Goal: Task Accomplishment & Management: Manage account settings

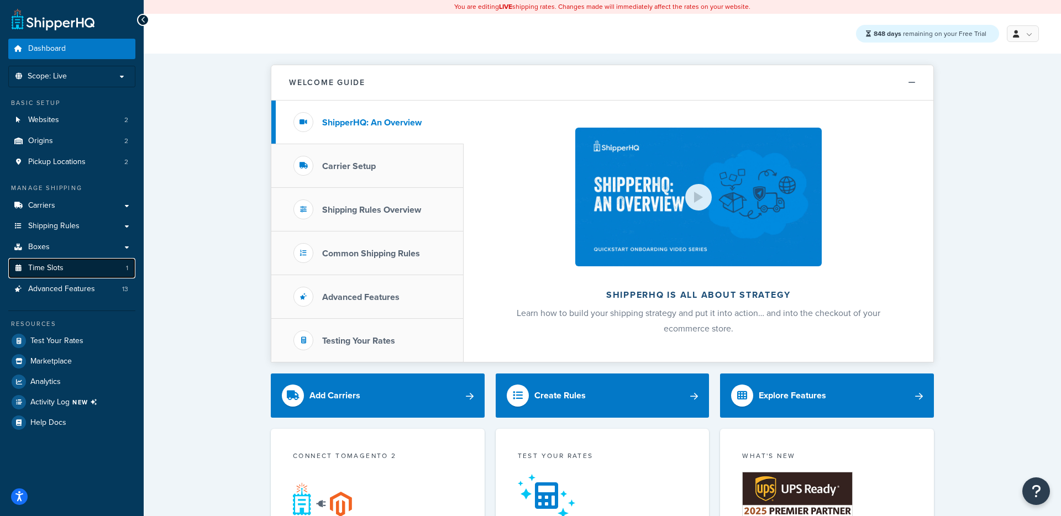
click at [95, 277] on link "Time Slots 1" at bounding box center [71, 268] width 127 height 20
click at [85, 289] on span "Advanced Features" at bounding box center [61, 289] width 67 height 9
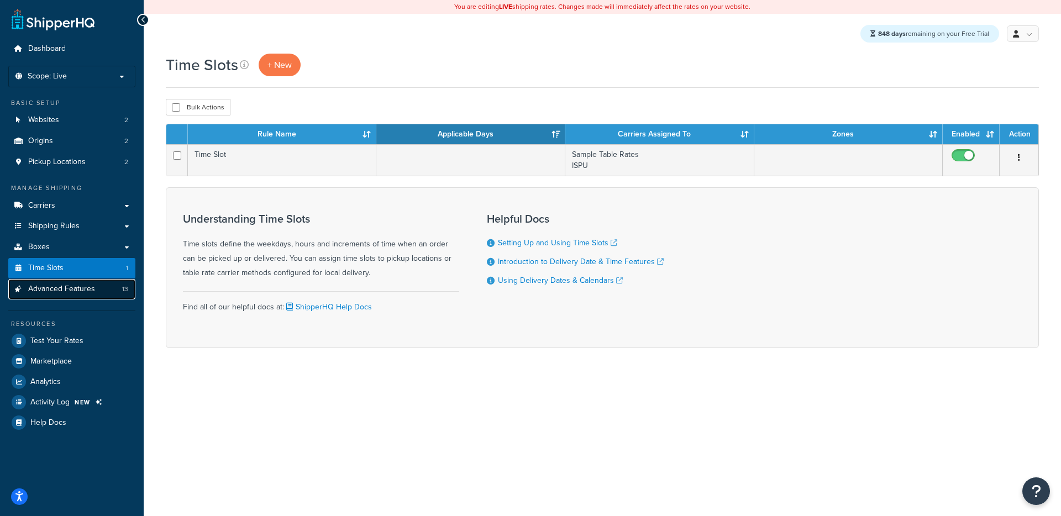
click at [98, 284] on link "Advanced Features 13" at bounding box center [71, 289] width 127 height 20
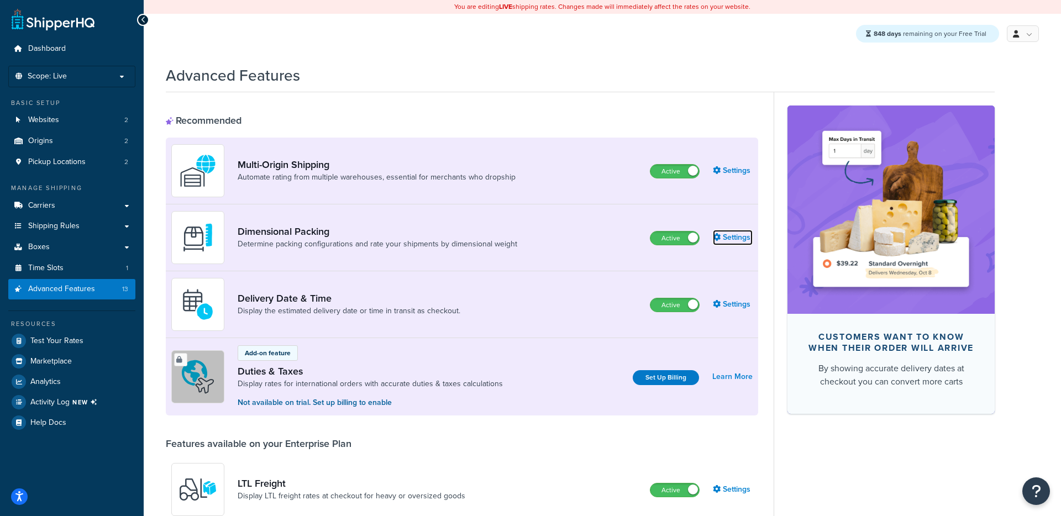
click at [728, 244] on link "Settings" at bounding box center [733, 237] width 40 height 15
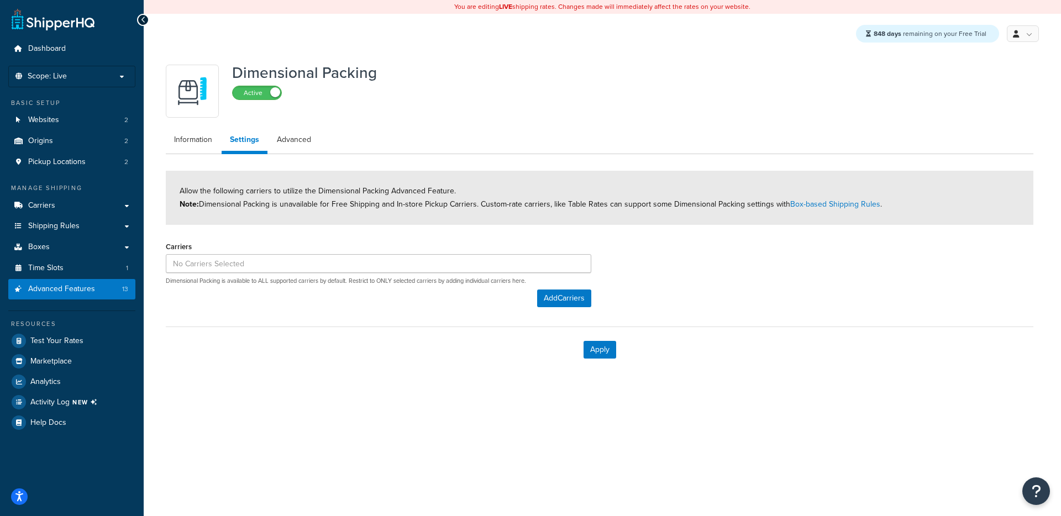
click at [264, 276] on div "Carriers Dimensional Packing is available to ALL supported carriers by default.…" at bounding box center [379, 262] width 426 height 46
click at [299, 148] on link "Advanced" at bounding box center [294, 140] width 51 height 22
select select "false"
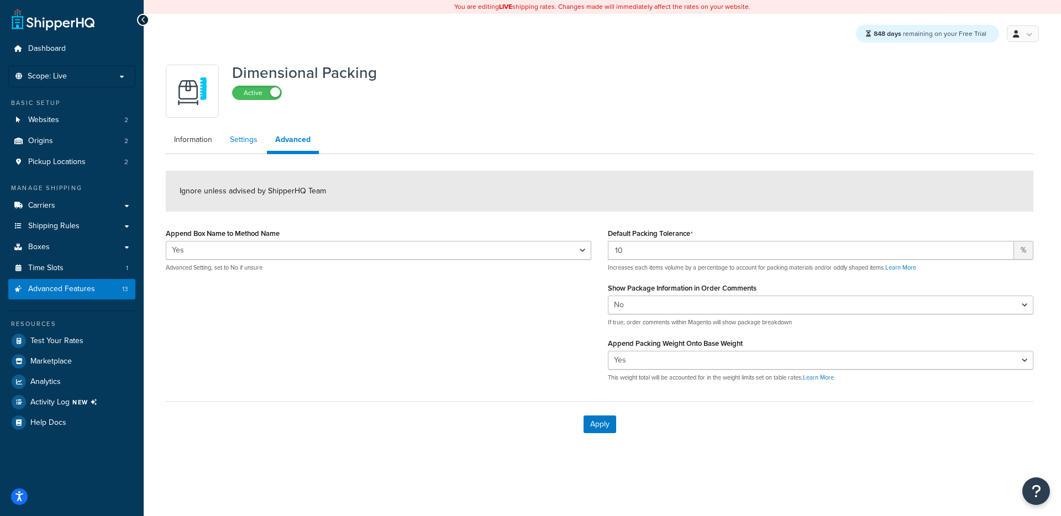
click at [252, 148] on link "Settings" at bounding box center [244, 140] width 44 height 22
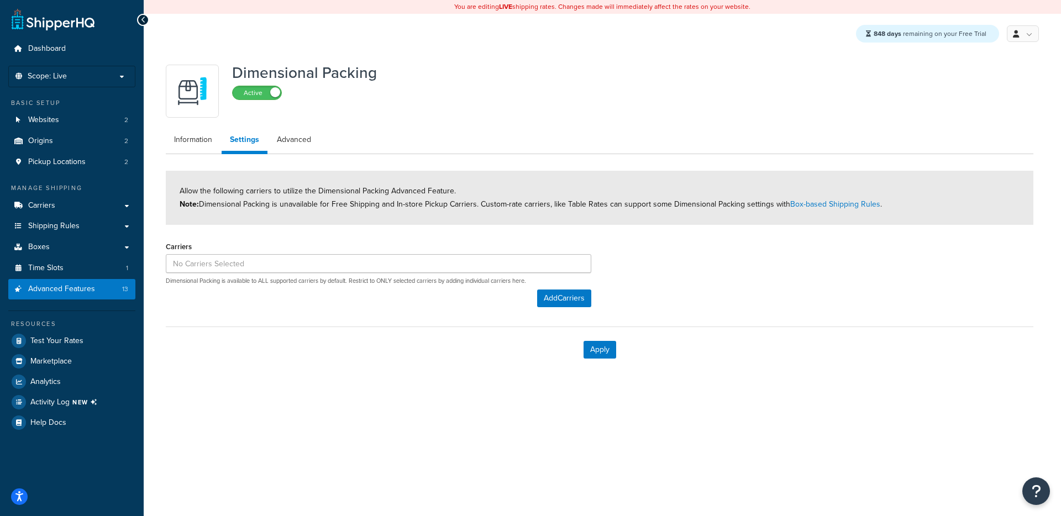
click at [244, 274] on div "Carriers Dimensional Packing is available to ALL supported carriers by default.…" at bounding box center [379, 262] width 426 height 46
click at [241, 262] on input at bounding box center [379, 263] width 426 height 19
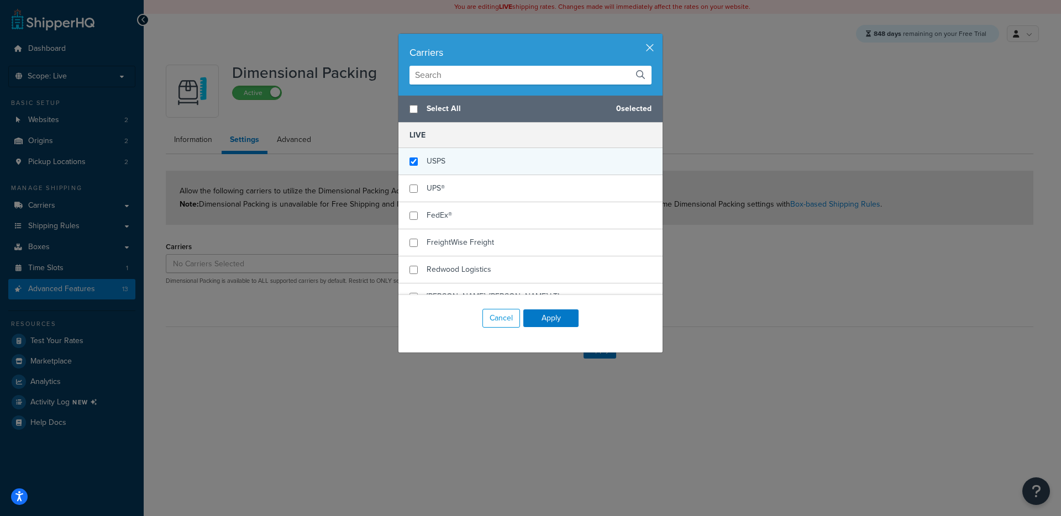
checkbox input "true"
click at [431, 163] on span "USPS" at bounding box center [436, 161] width 19 height 12
click at [548, 321] on button "Apply" at bounding box center [551, 319] width 55 height 18
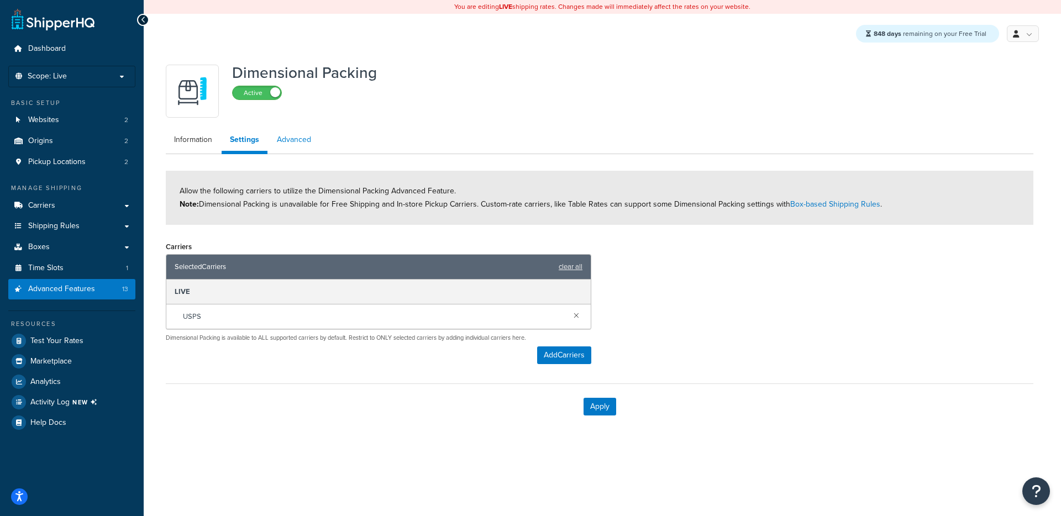
click at [284, 139] on link "Advanced" at bounding box center [294, 140] width 51 height 22
select select "false"
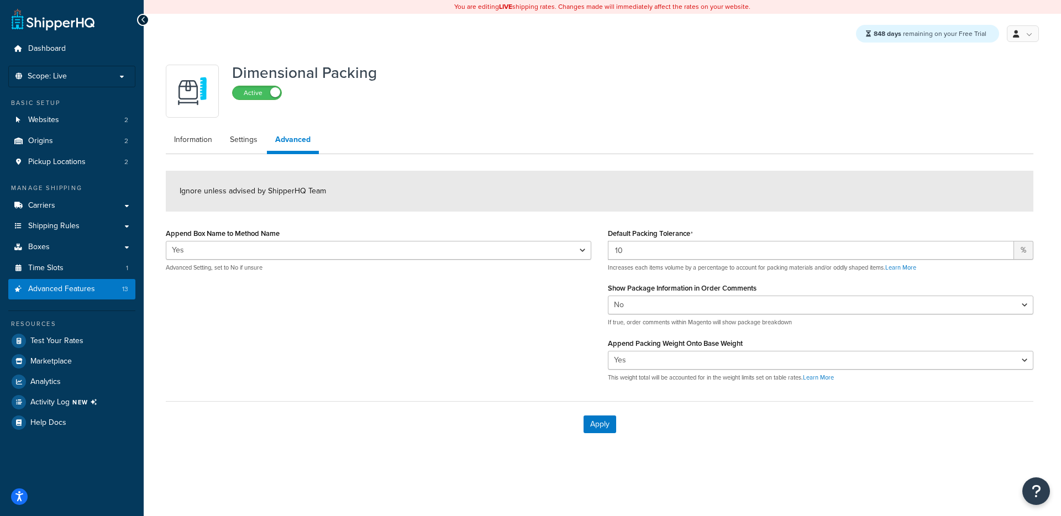
click at [274, 271] on p "Advanced Setting, set to No if unsure" at bounding box center [379, 268] width 426 height 8
click at [251, 143] on link "Settings" at bounding box center [244, 140] width 44 height 22
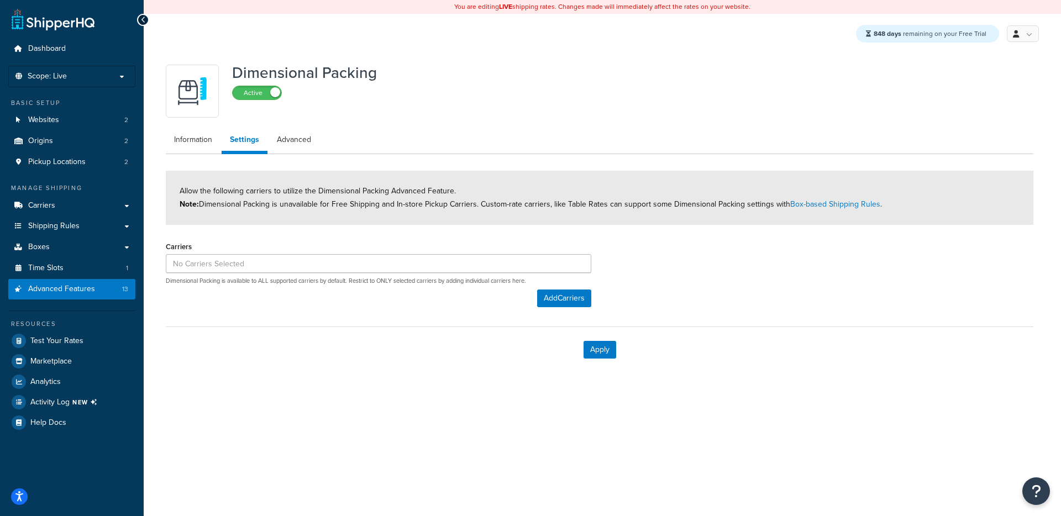
click at [492, 278] on p "Dimensional Packing is available to ALL supported carriers by default. Restrict…" at bounding box center [379, 281] width 426 height 8
click at [395, 269] on input at bounding box center [379, 263] width 426 height 19
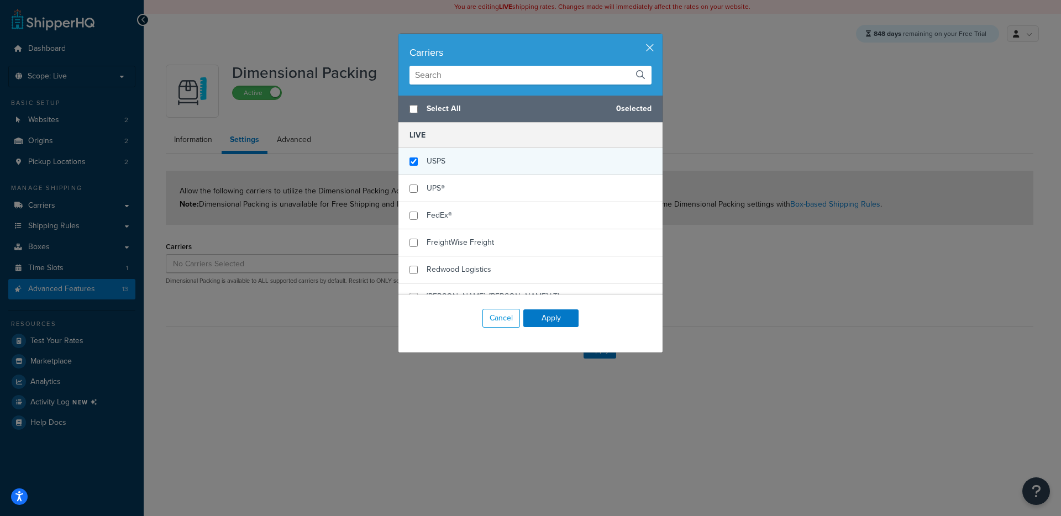
checkbox input "true"
click at [439, 165] on span "USPS" at bounding box center [436, 161] width 19 height 12
click at [550, 315] on button "Apply" at bounding box center [551, 319] width 55 height 18
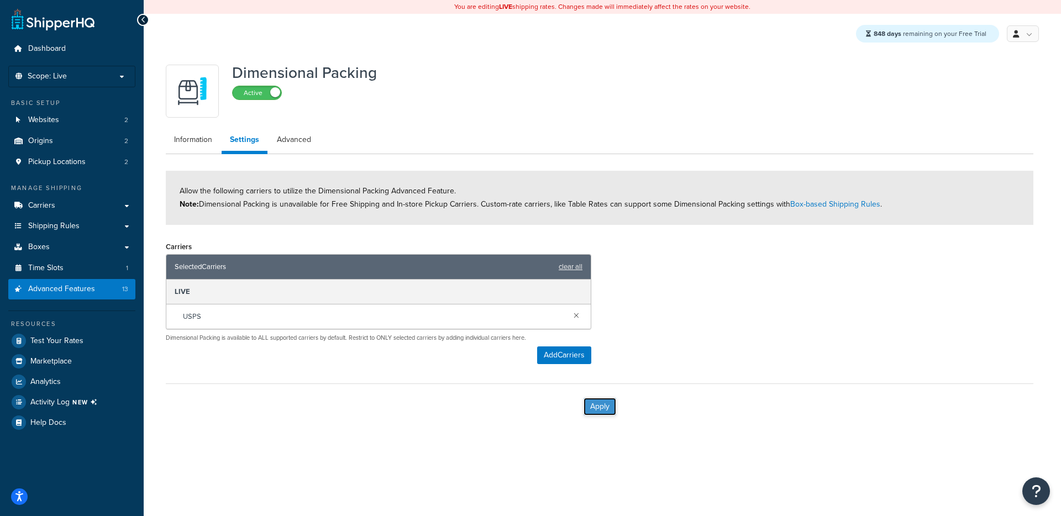
click at [598, 413] on button "Apply" at bounding box center [600, 407] width 33 height 18
click at [211, 127] on div "Dimensional Packing Active Information Settings Advanced Allow the following ca…" at bounding box center [600, 244] width 885 height 370
click at [200, 138] on link "Information" at bounding box center [193, 140] width 55 height 22
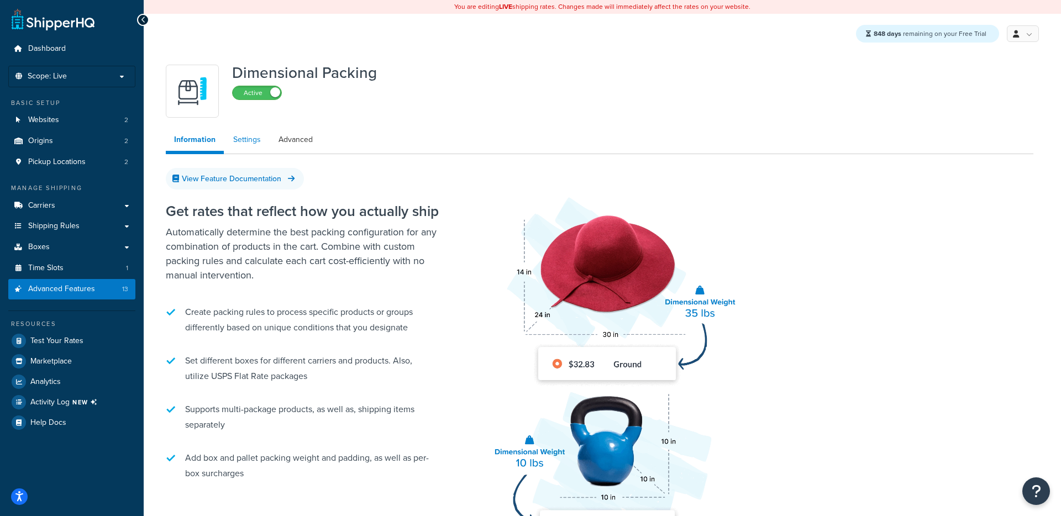
click at [258, 142] on link "Settings" at bounding box center [247, 140] width 44 height 22
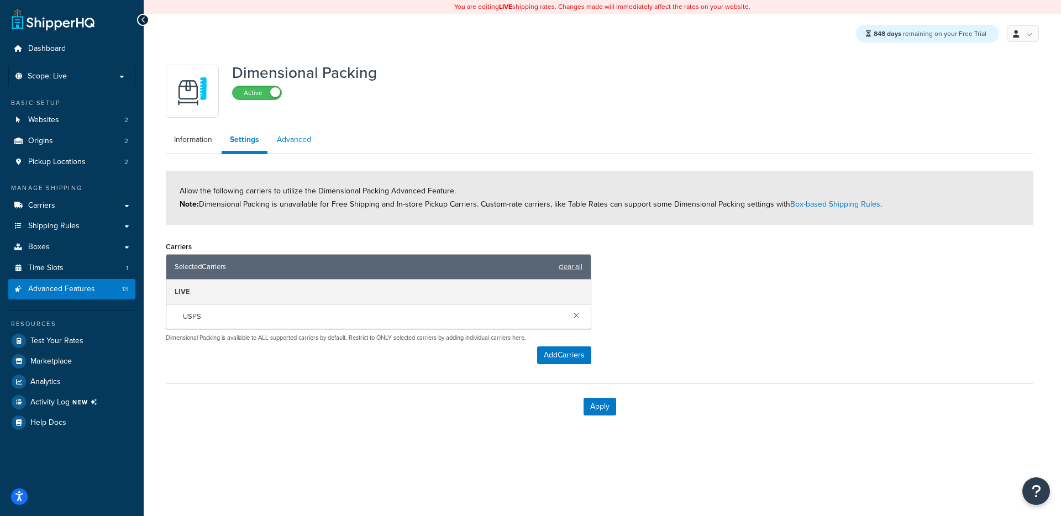
click at [304, 143] on link "Advanced" at bounding box center [294, 140] width 51 height 22
select select "false"
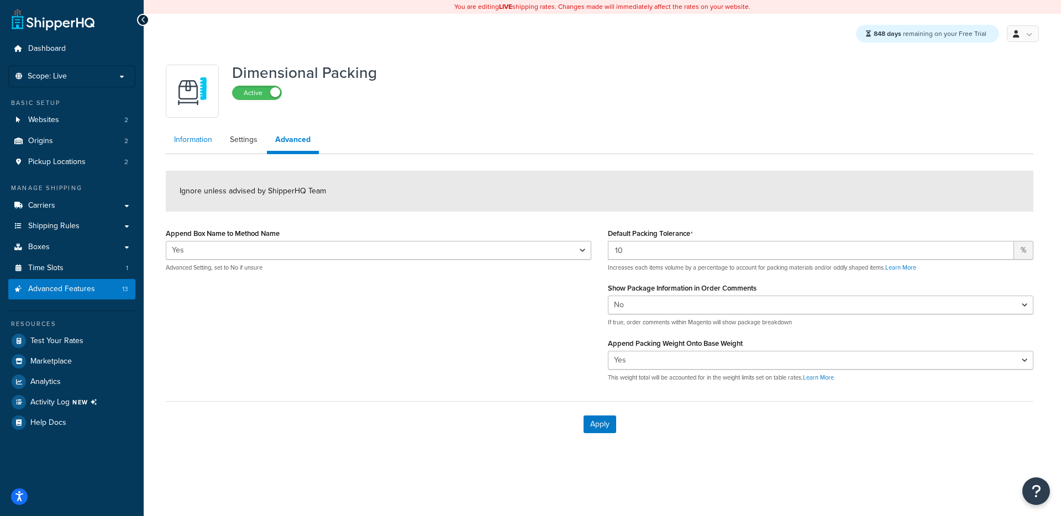
click at [190, 142] on link "Information" at bounding box center [193, 140] width 55 height 22
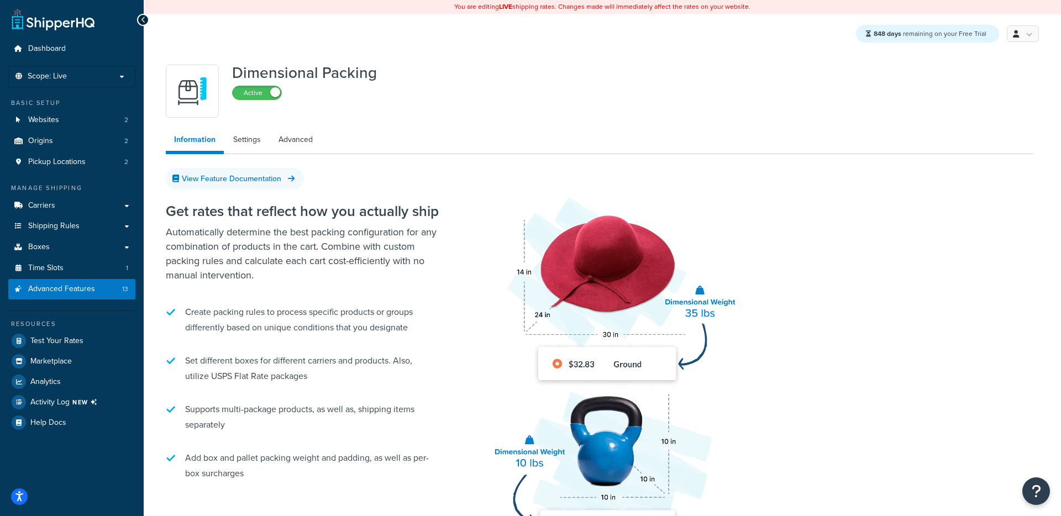
click at [226, 191] on div "Get rates that reflect how you actually ship Automatically determine the best p…" at bounding box center [600, 386] width 868 height 398
click at [222, 181] on link "View Feature Documentation" at bounding box center [235, 179] width 138 height 22
click at [529, 180] on img at bounding box center [607, 369] width 265 height 398
click at [529, 212] on div "Get rates that reflect how you actually ship Automatically determine the best p…" at bounding box center [600, 386] width 868 height 398
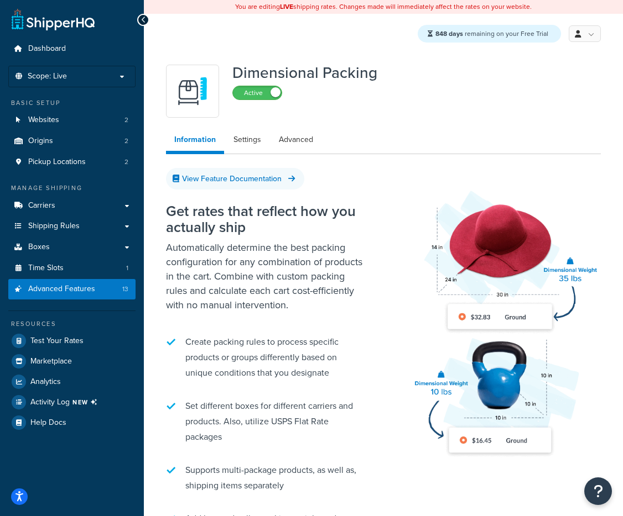
click at [451, 182] on img at bounding box center [500, 320] width 201 height 301
click at [452, 175] on img at bounding box center [500, 320] width 201 height 301
click at [448, 178] on img at bounding box center [500, 320] width 201 height 301
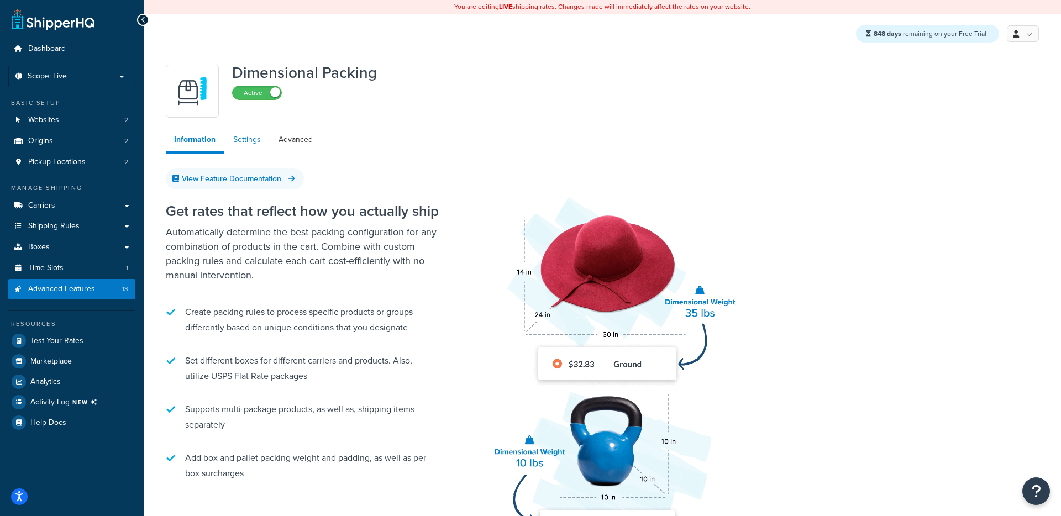
click at [228, 149] on link "Settings" at bounding box center [247, 140] width 44 height 22
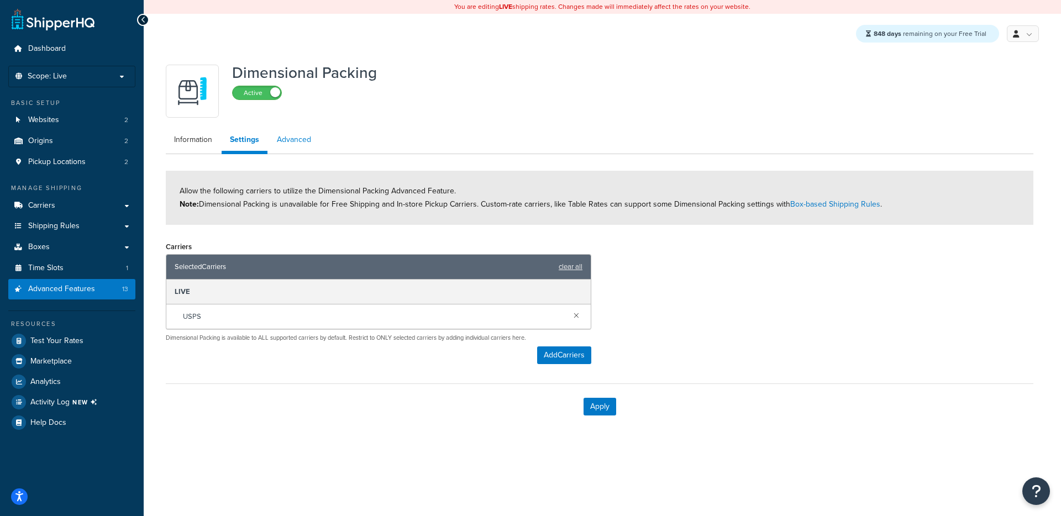
click at [293, 147] on link "Advanced" at bounding box center [294, 140] width 51 height 22
select select "false"
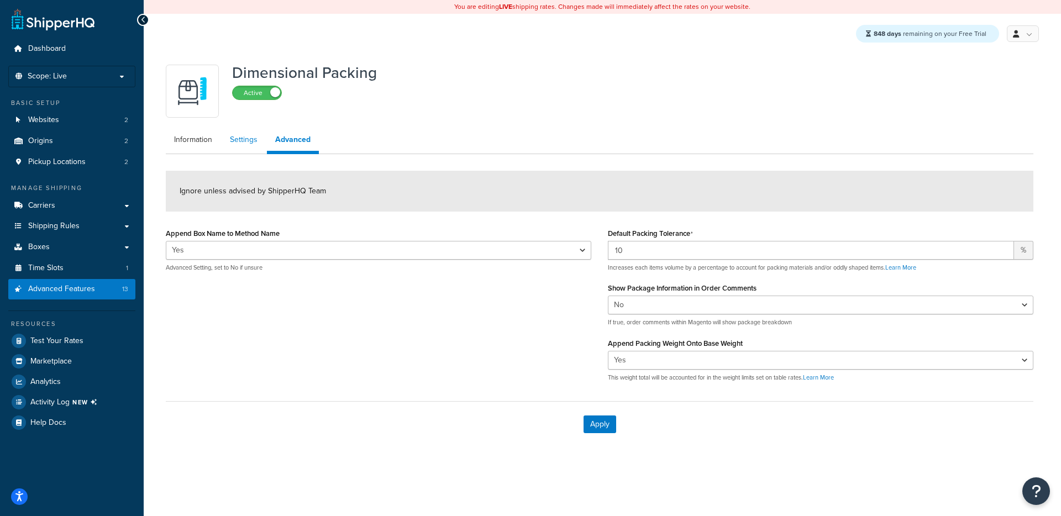
click at [242, 148] on link "Settings" at bounding box center [244, 140] width 44 height 22
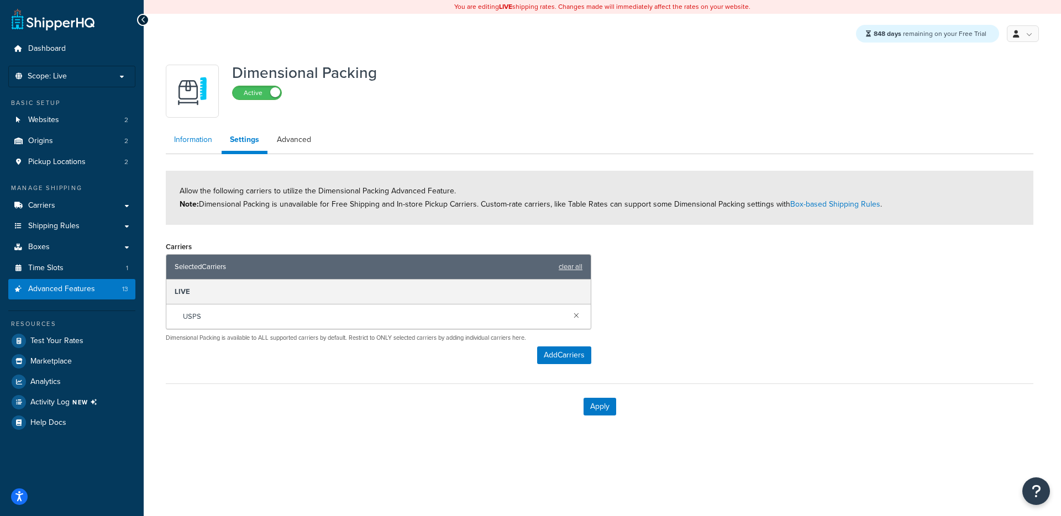
click at [181, 149] on link "Information" at bounding box center [193, 140] width 55 height 22
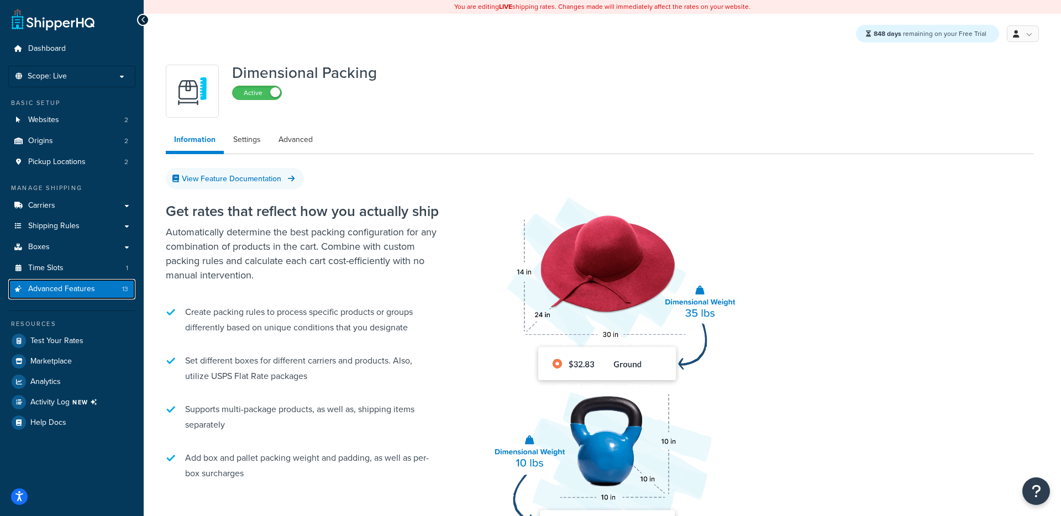
click at [88, 298] on link "Advanced Features 13" at bounding box center [71, 289] width 127 height 20
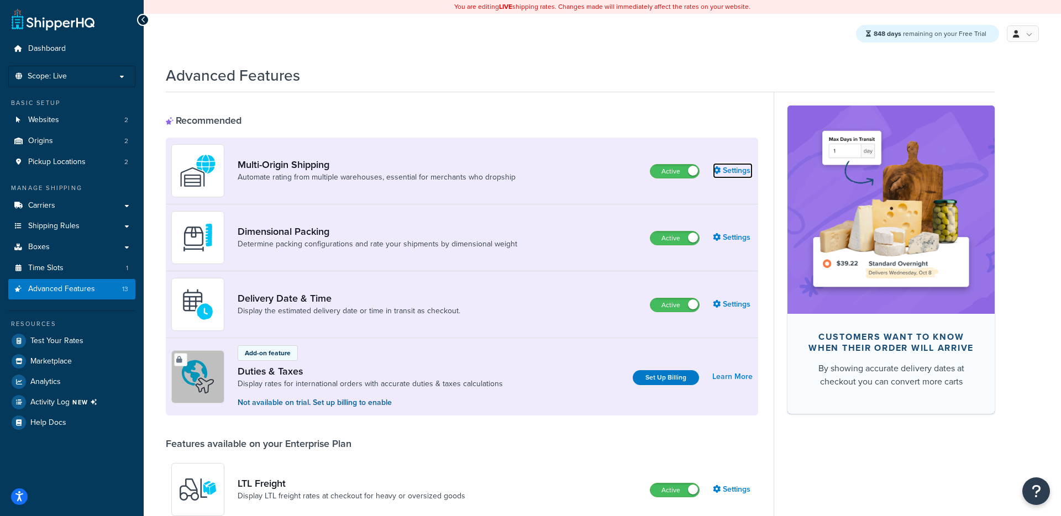
click at [744, 166] on link "Settings" at bounding box center [733, 170] width 40 height 15
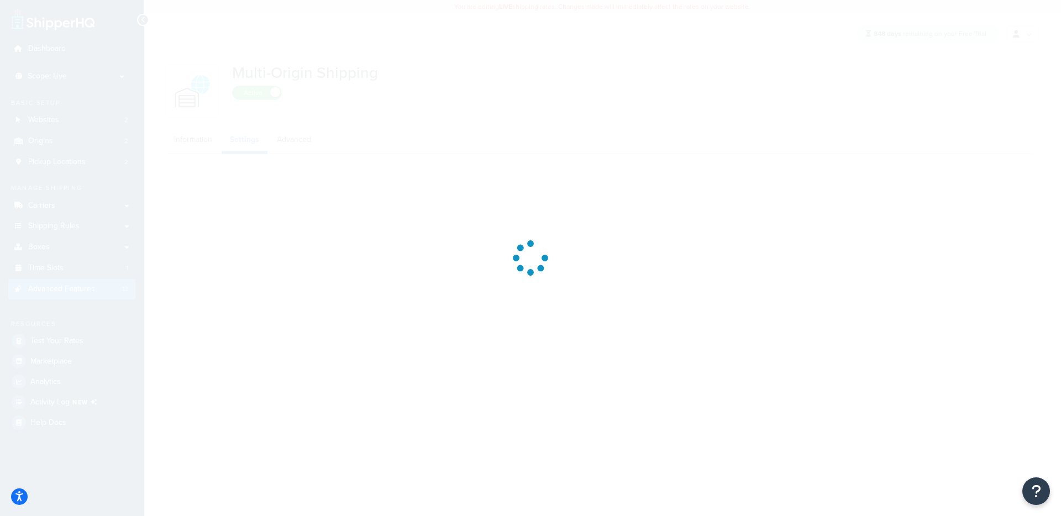
select select "false"
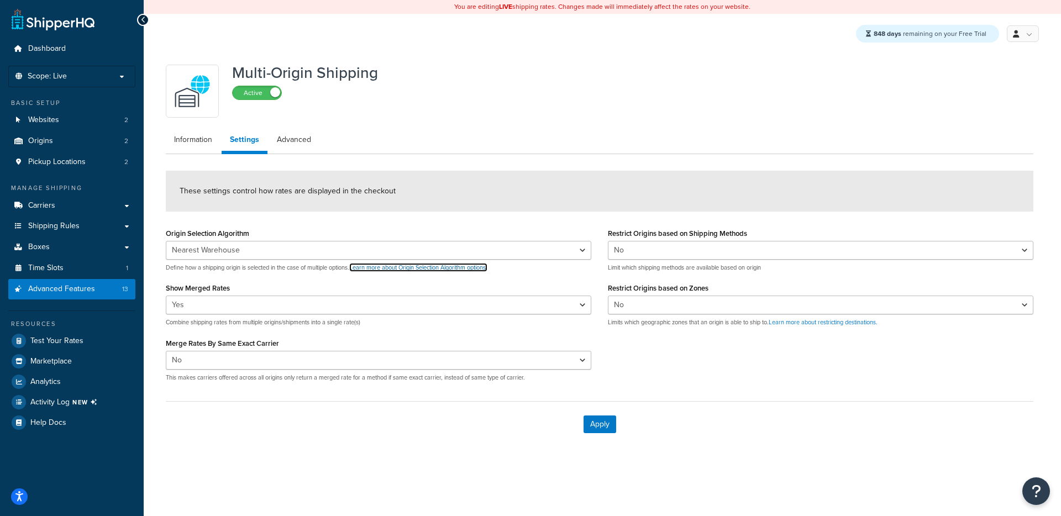
click at [392, 269] on link "Learn more about Origin Selection Algorithm options." at bounding box center [418, 267] width 138 height 9
click at [80, 287] on span "Advanced Features" at bounding box center [61, 289] width 67 height 9
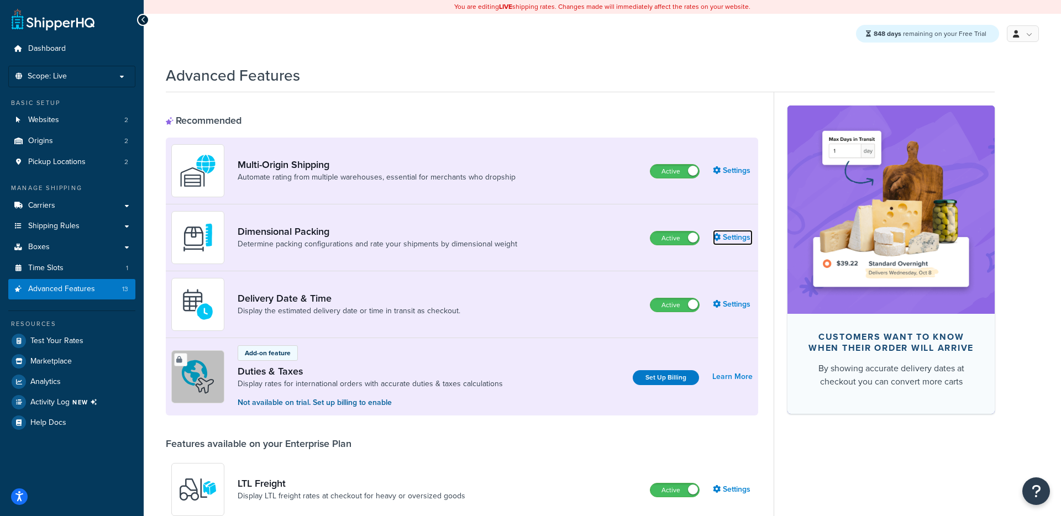
click at [747, 236] on link "Settings" at bounding box center [733, 237] width 40 height 15
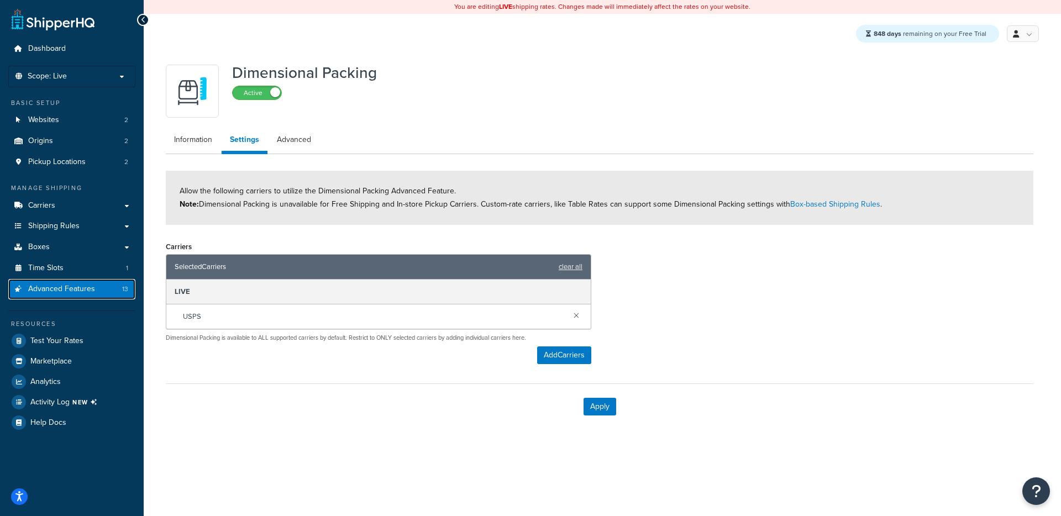
click at [99, 294] on link "Advanced Features 13" at bounding box center [71, 289] width 127 height 20
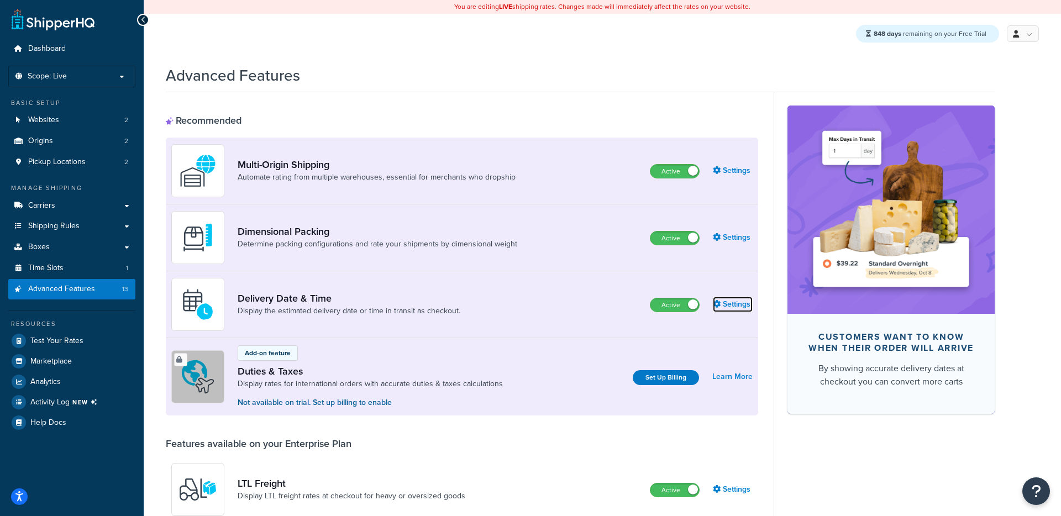
click at [742, 308] on link "Settings" at bounding box center [733, 304] width 40 height 15
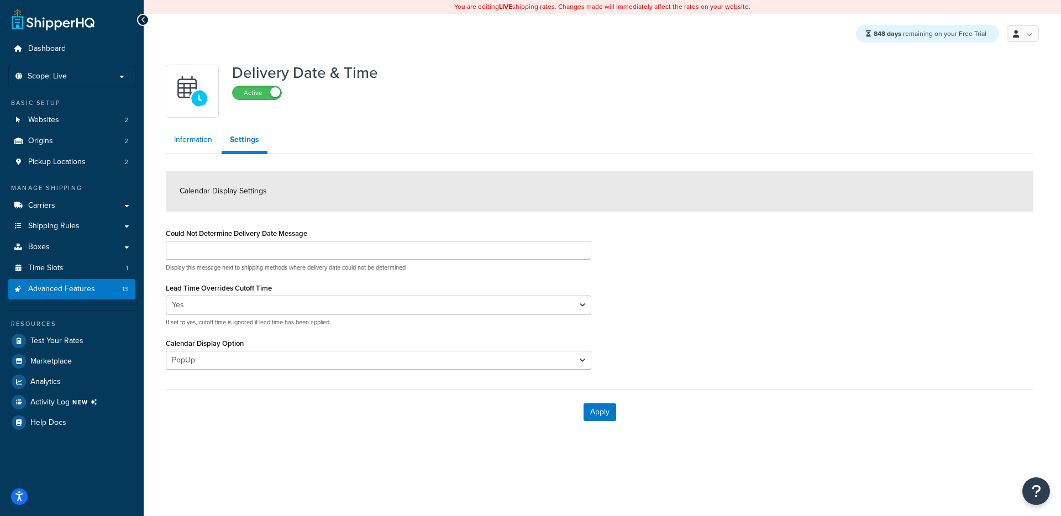
click at [188, 138] on link "Information" at bounding box center [193, 140] width 55 height 22
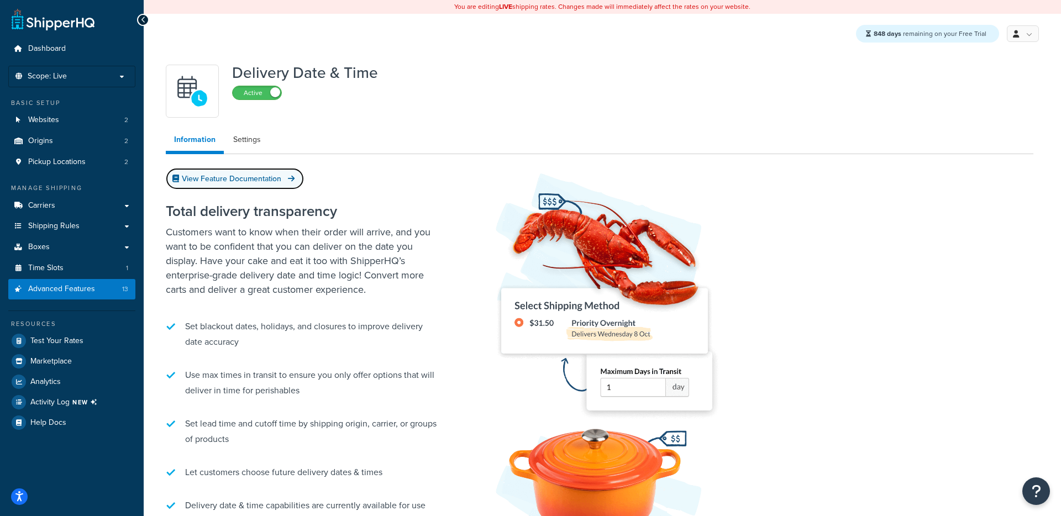
click at [244, 171] on link "View Feature Documentation" at bounding box center [235, 179] width 138 height 22
click at [398, 296] on p "Customers want to know when their order will arrive, and you want to be confide…" at bounding box center [304, 261] width 276 height 72
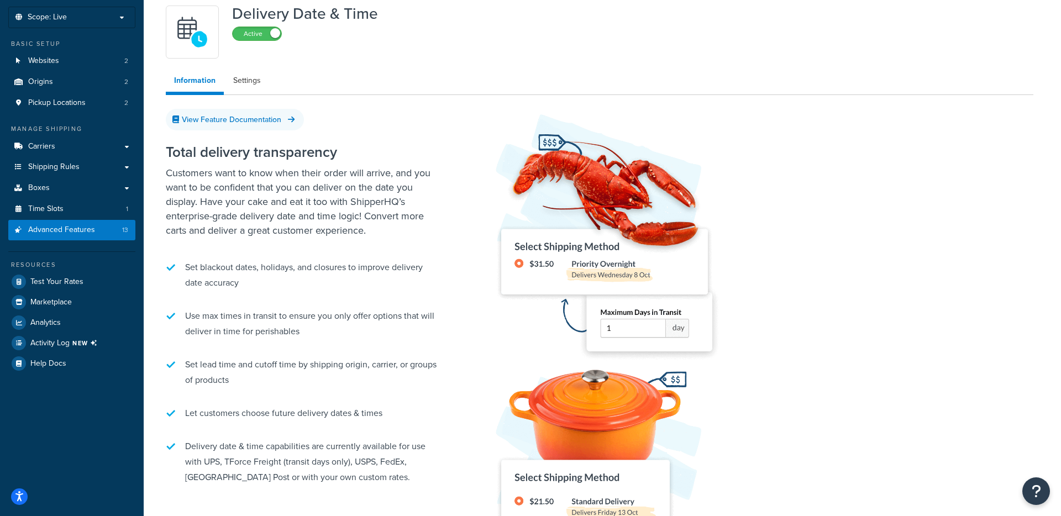
scroll to position [63, 0]
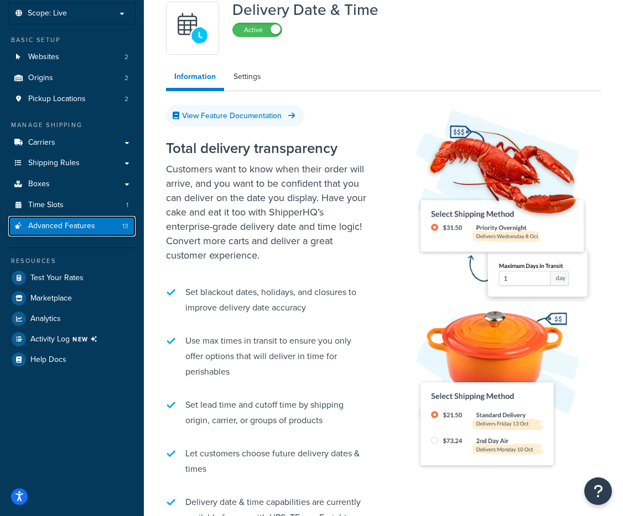
click at [57, 227] on span "Advanced Features" at bounding box center [61, 226] width 67 height 9
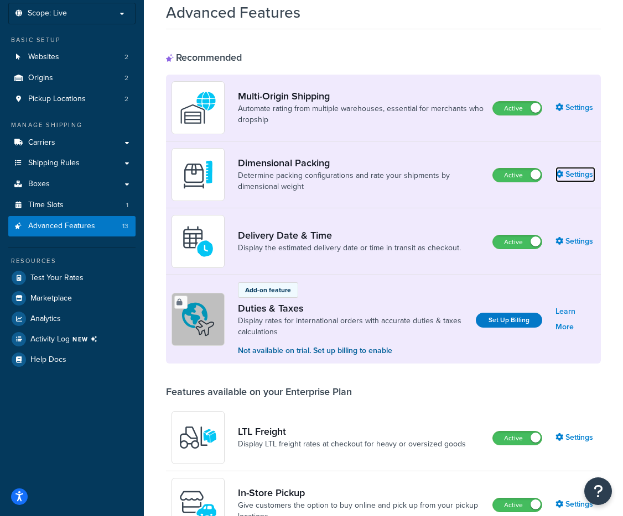
click at [577, 169] on link "Settings" at bounding box center [575, 174] width 40 height 15
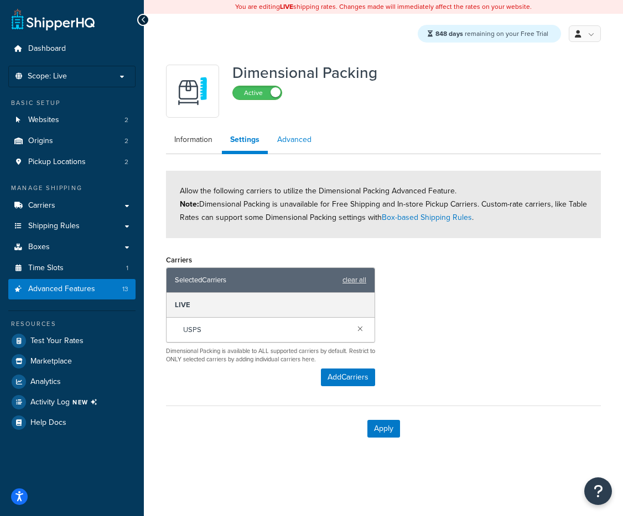
click at [284, 137] on link "Advanced" at bounding box center [294, 140] width 51 height 22
select select "false"
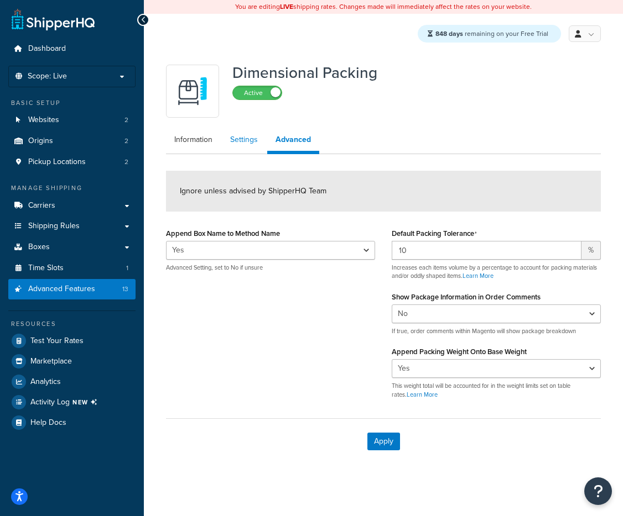
click at [222, 137] on link "Settings" at bounding box center [244, 140] width 44 height 22
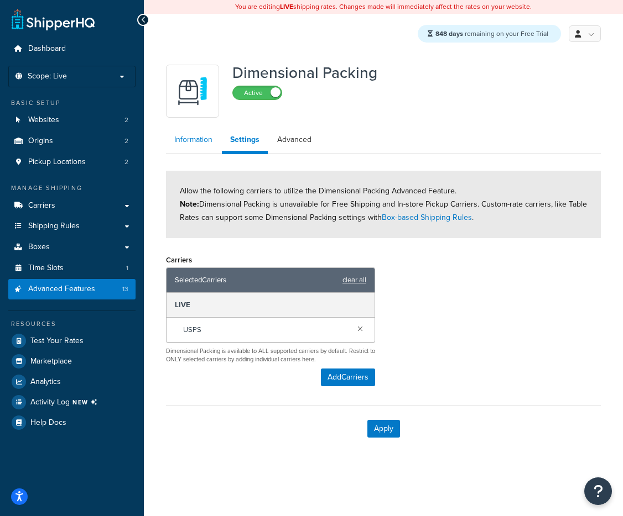
click at [201, 142] on link "Information" at bounding box center [193, 140] width 55 height 22
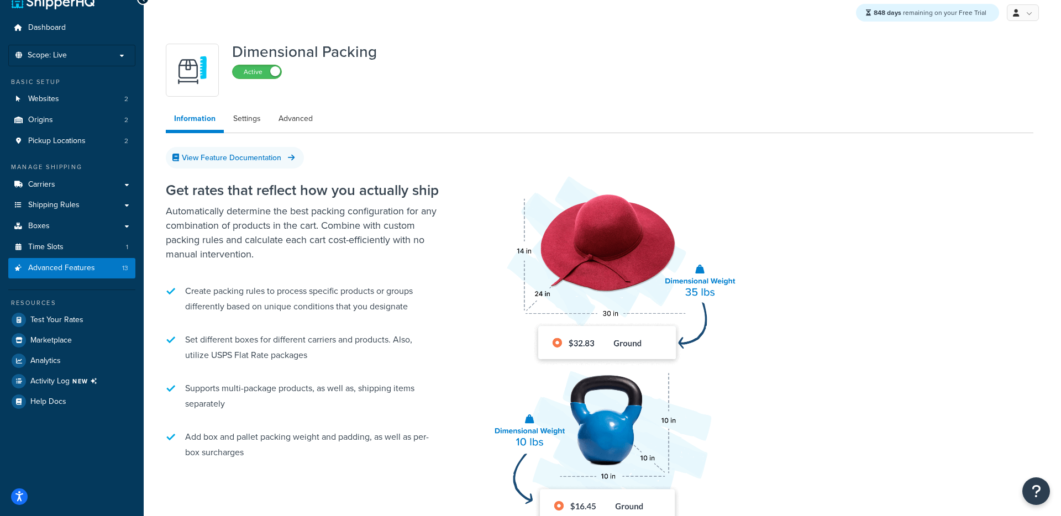
scroll to position [18, 0]
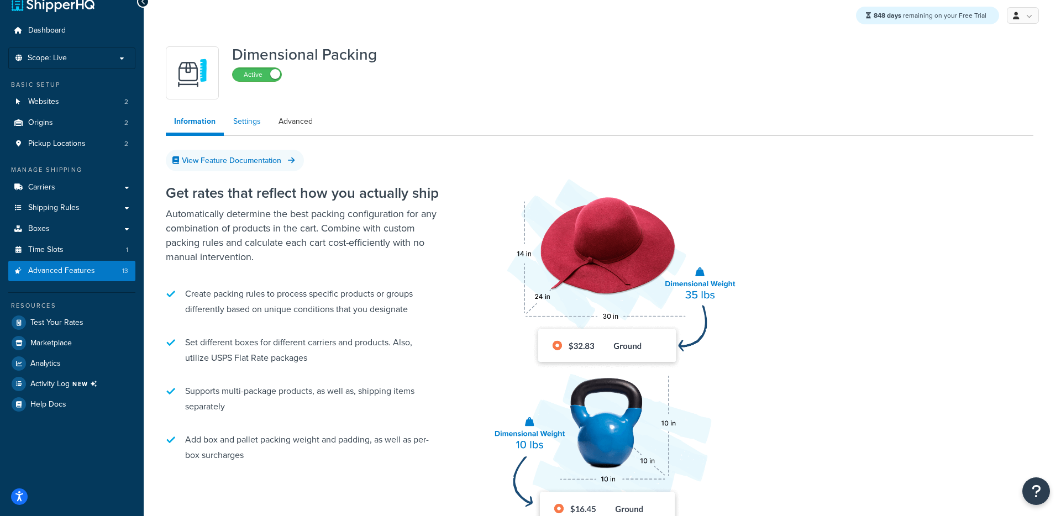
click at [239, 127] on link "Settings" at bounding box center [247, 122] width 44 height 22
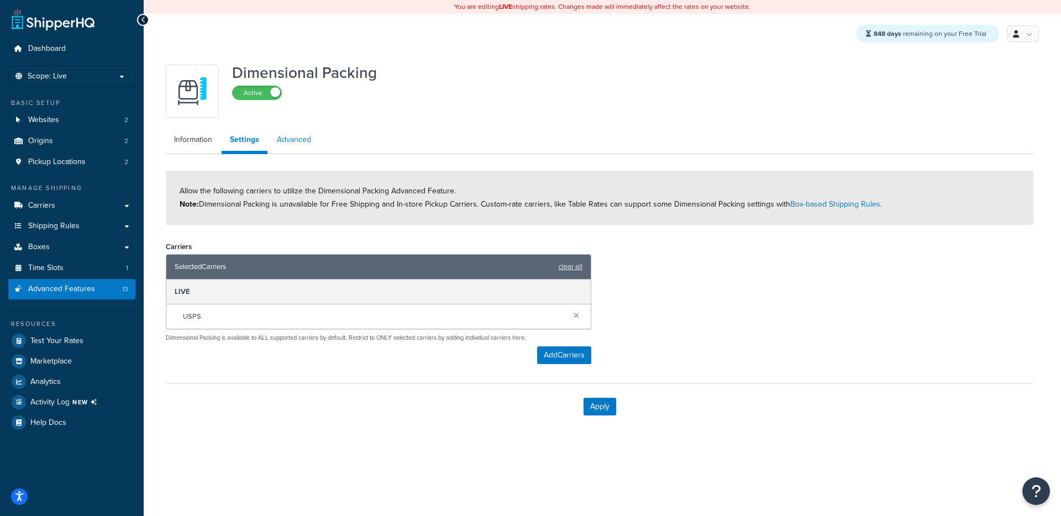
click at [304, 135] on link "Advanced" at bounding box center [294, 140] width 51 height 22
select select "false"
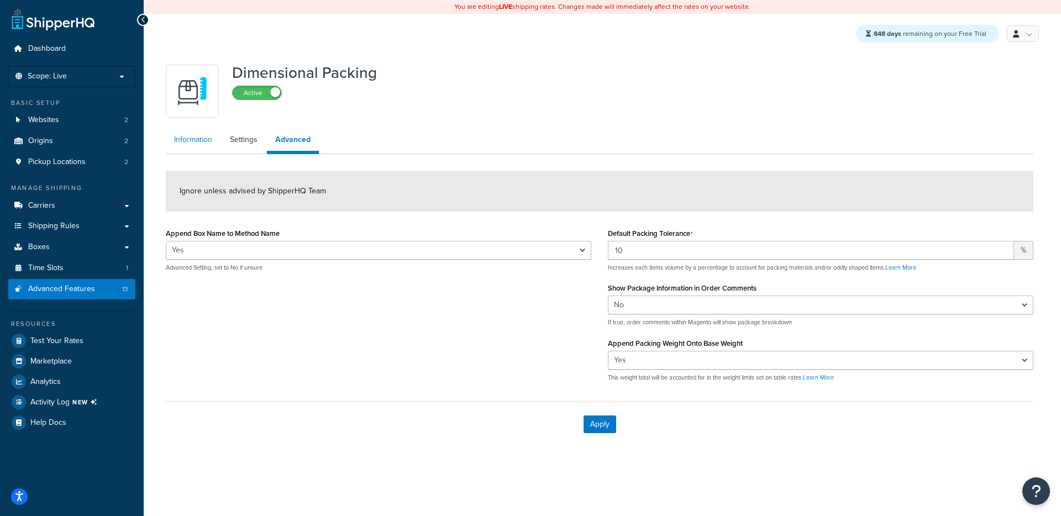
click at [181, 140] on link "Information" at bounding box center [193, 140] width 55 height 22
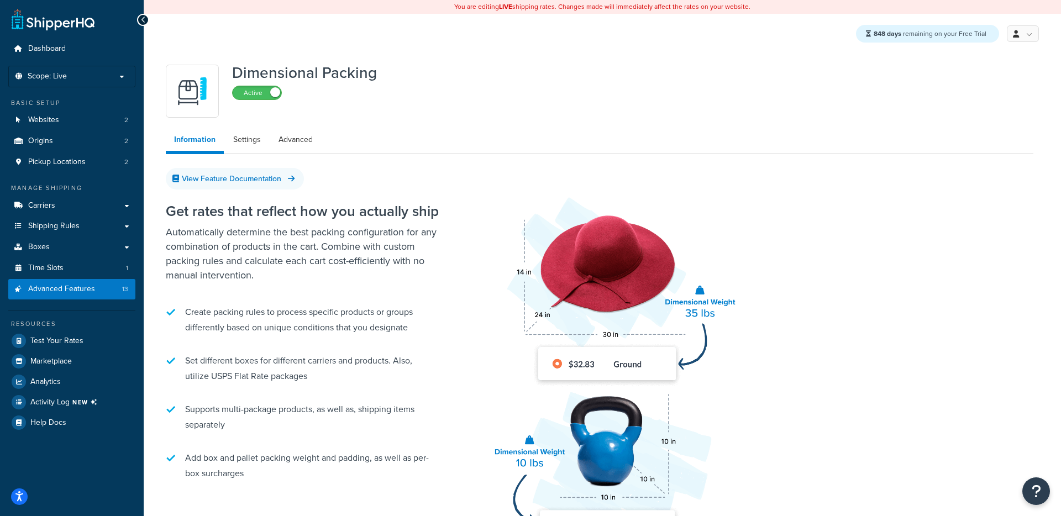
click at [566, 155] on div "Dimensional Packing Active Information Settings Advanced View Feature Documenta…" at bounding box center [600, 322] width 885 height 526
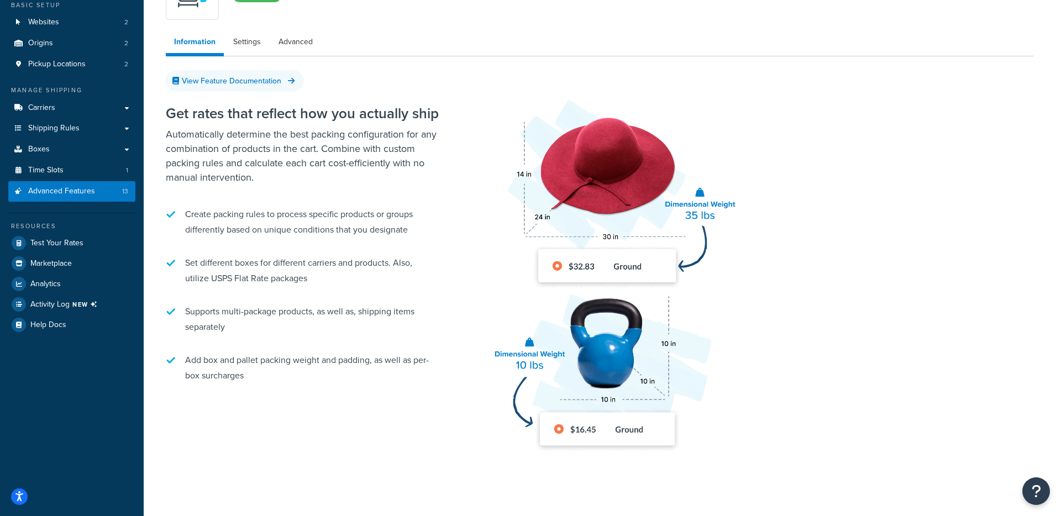
scroll to position [82, 0]
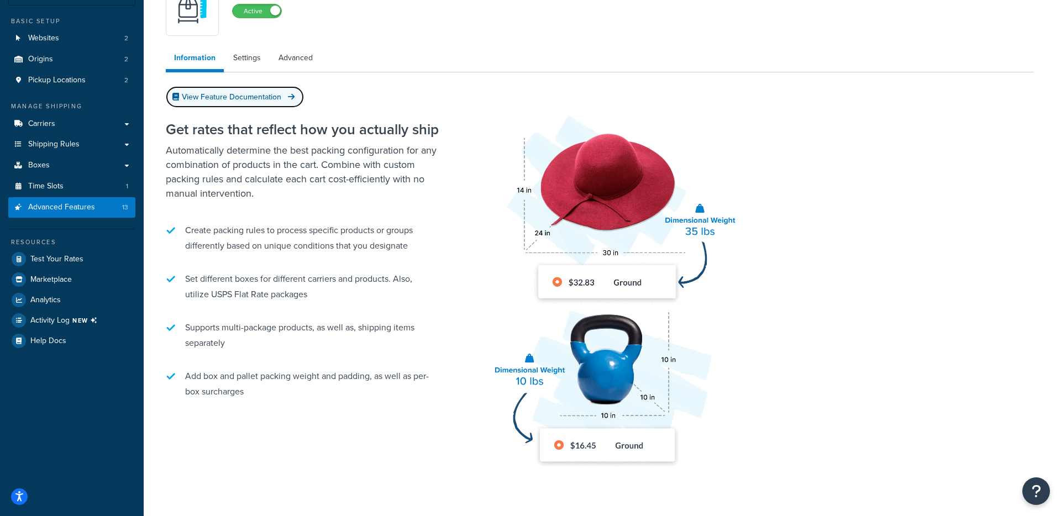
click at [236, 97] on link "View Feature Documentation" at bounding box center [235, 97] width 138 height 22
click at [97, 211] on link "Advanced Features 13" at bounding box center [71, 207] width 127 height 20
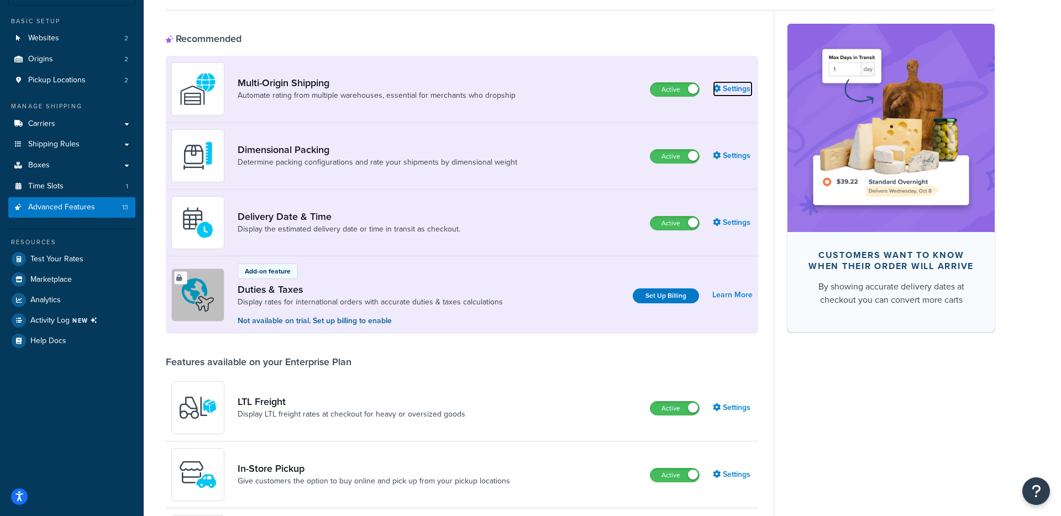
click at [719, 90] on icon at bounding box center [717, 89] width 8 height 8
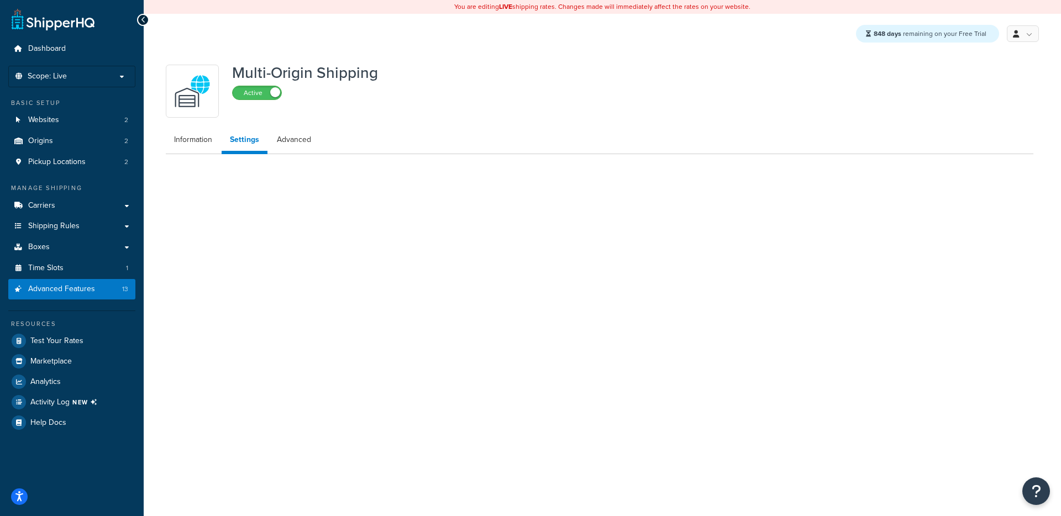
select select "false"
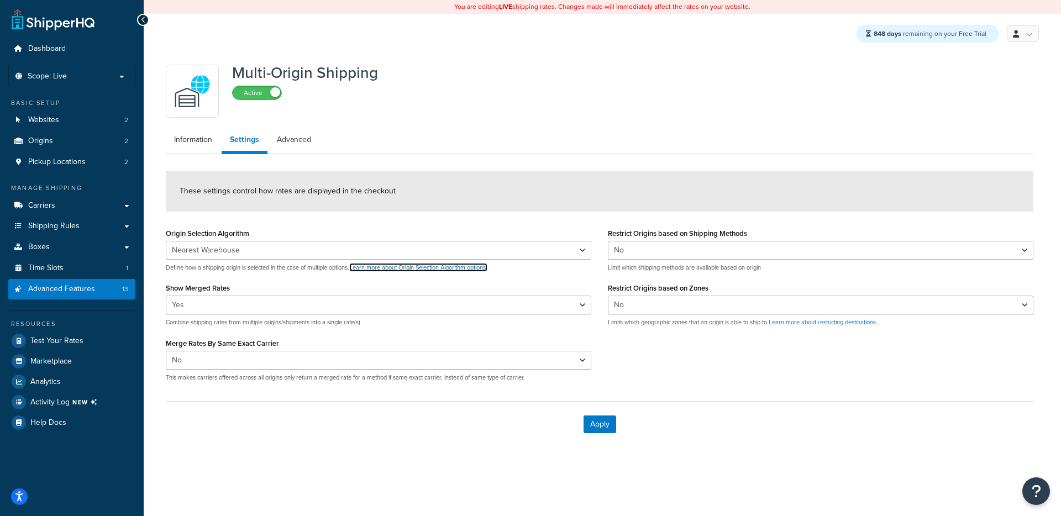
click at [445, 270] on link "Learn more about Origin Selection Algorithm options." at bounding box center [418, 267] width 138 height 9
click at [801, 323] on link "Learn more about restricting destinations." at bounding box center [823, 322] width 109 height 9
click at [93, 296] on link "Advanced Features 13" at bounding box center [71, 289] width 127 height 20
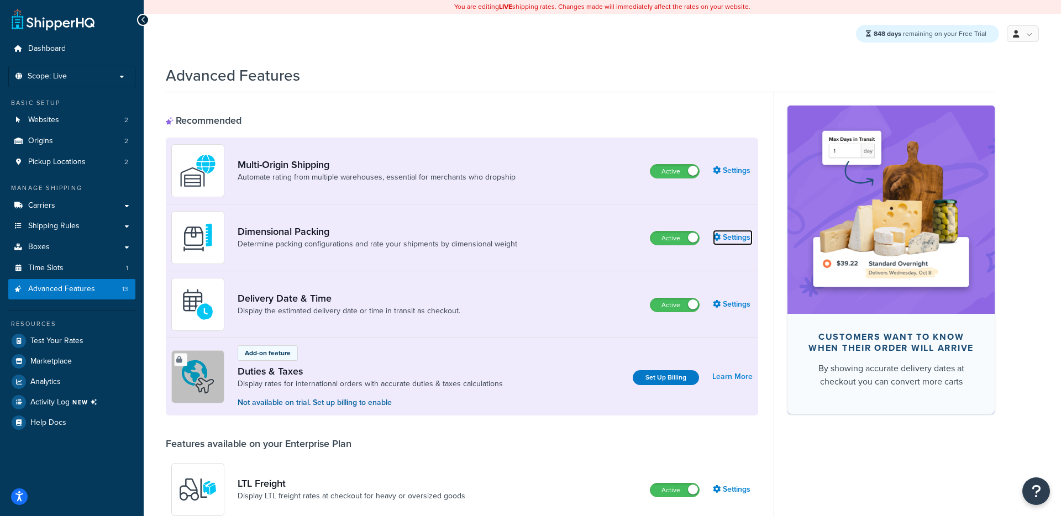
click at [729, 238] on link "Settings" at bounding box center [733, 237] width 40 height 15
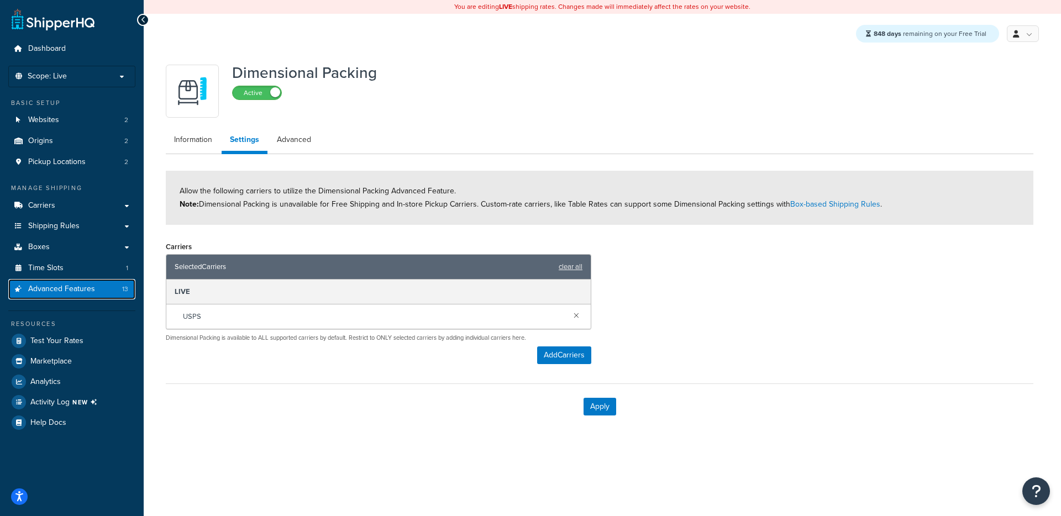
click at [73, 297] on link "Advanced Features 13" at bounding box center [71, 289] width 127 height 20
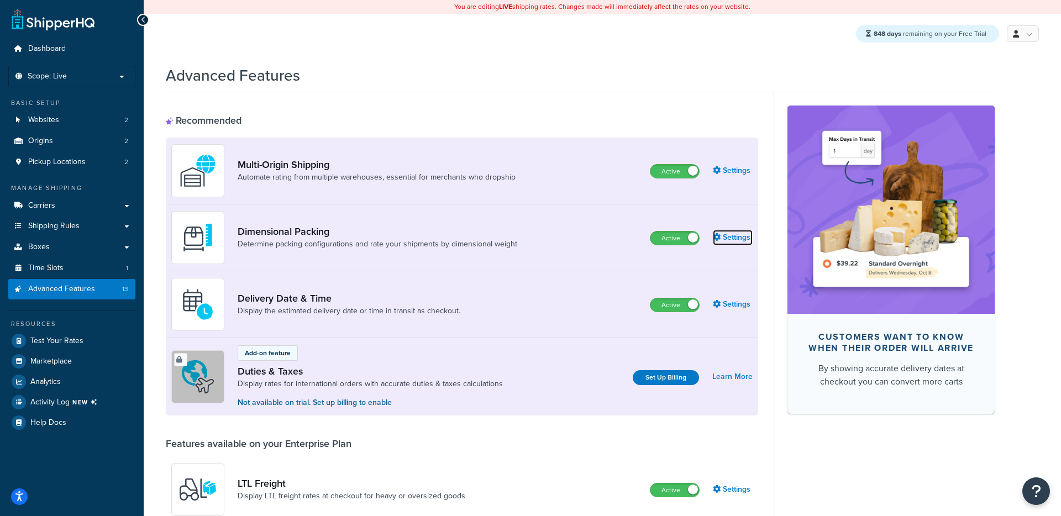
click at [728, 235] on link "Settings" at bounding box center [733, 237] width 40 height 15
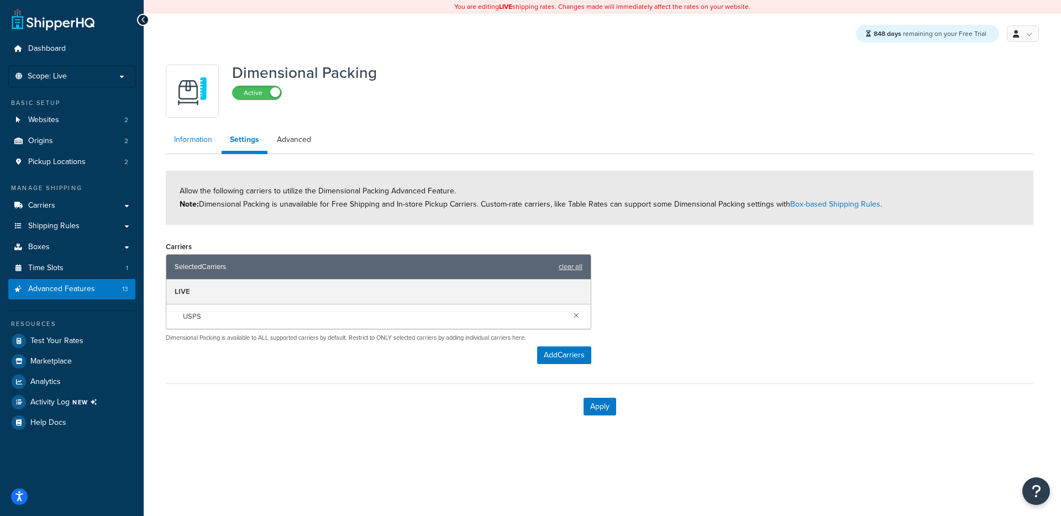
click at [182, 144] on link "Information" at bounding box center [193, 140] width 55 height 22
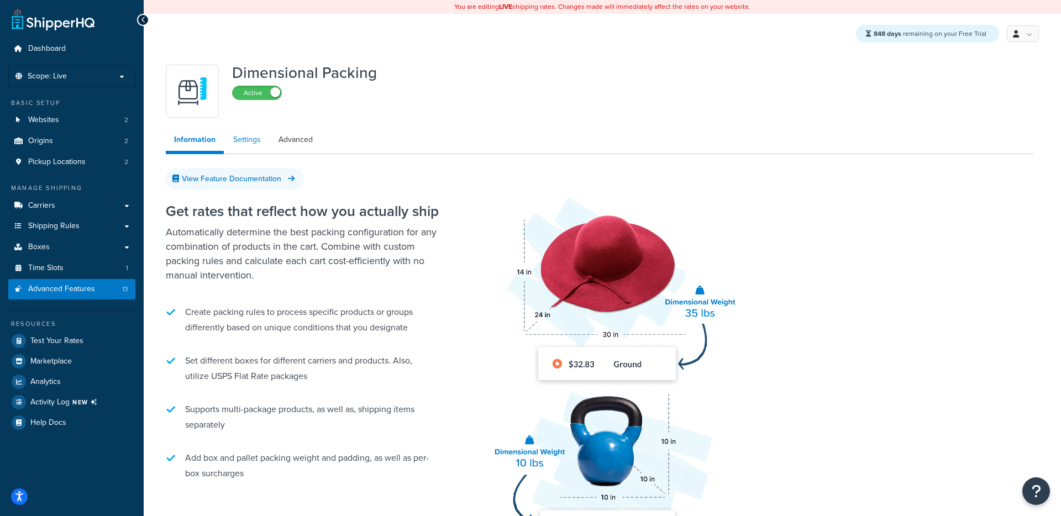
click at [226, 142] on link "Settings" at bounding box center [247, 140] width 44 height 22
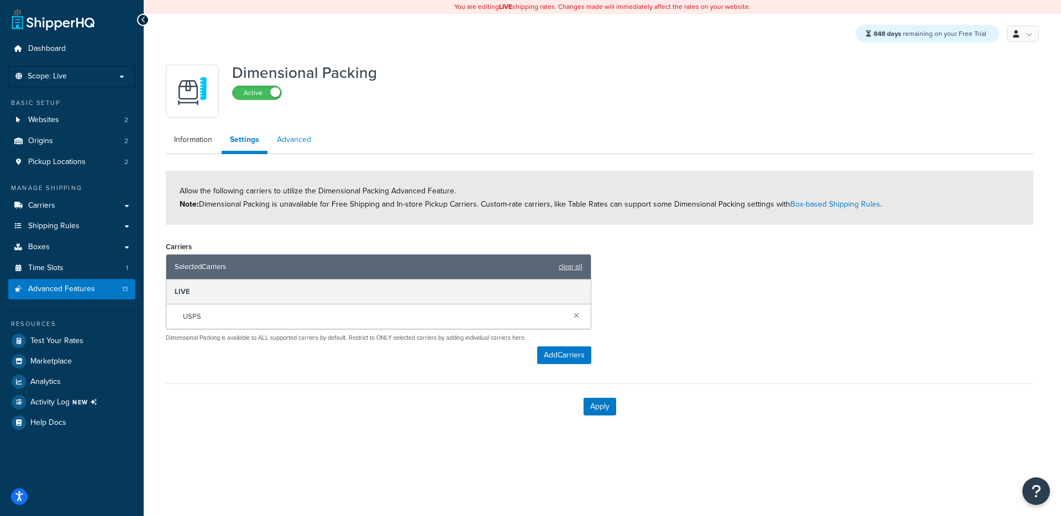
click at [297, 147] on link "Advanced" at bounding box center [294, 140] width 51 height 22
select select "false"
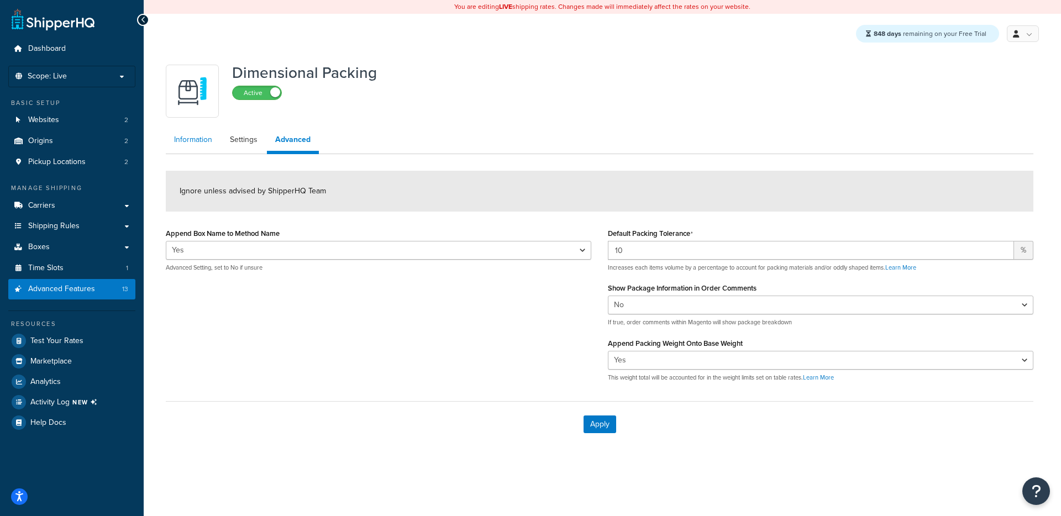
click at [190, 144] on link "Information" at bounding box center [193, 140] width 55 height 22
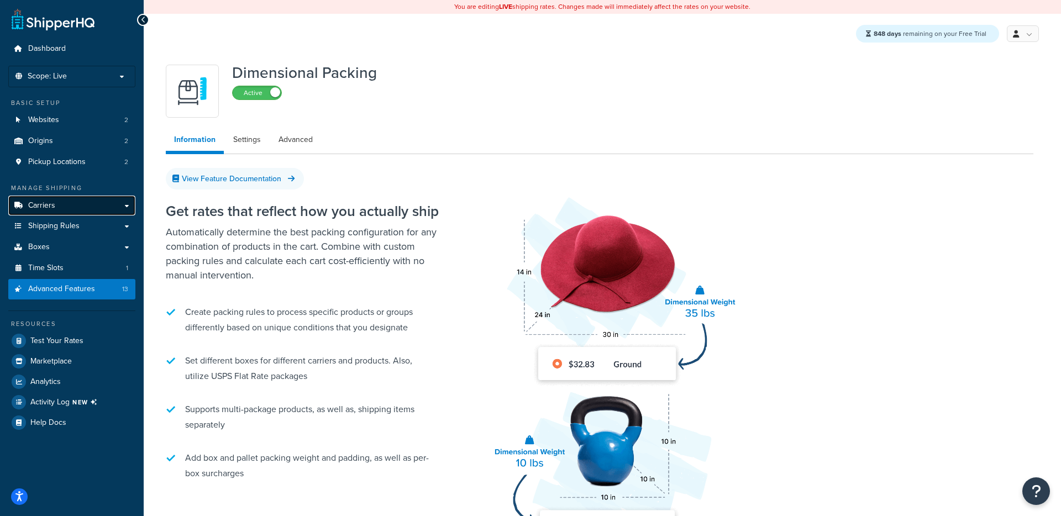
click at [67, 210] on link "Carriers" at bounding box center [71, 206] width 127 height 20
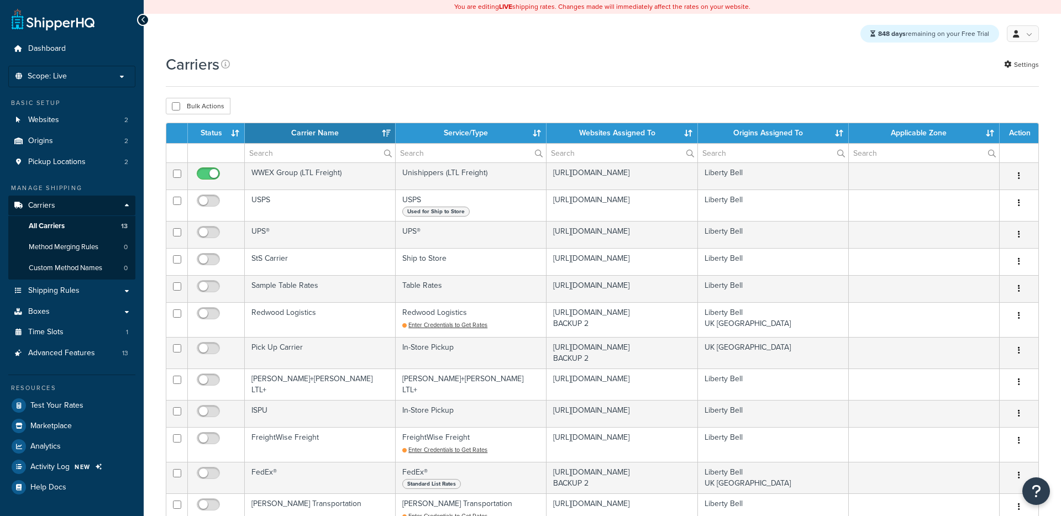
select select "15"
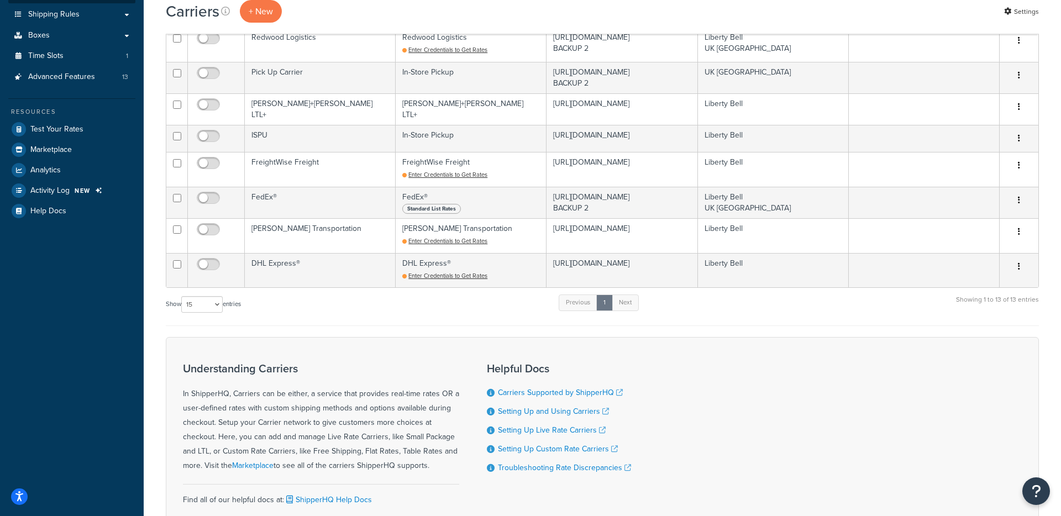
scroll to position [364, 0]
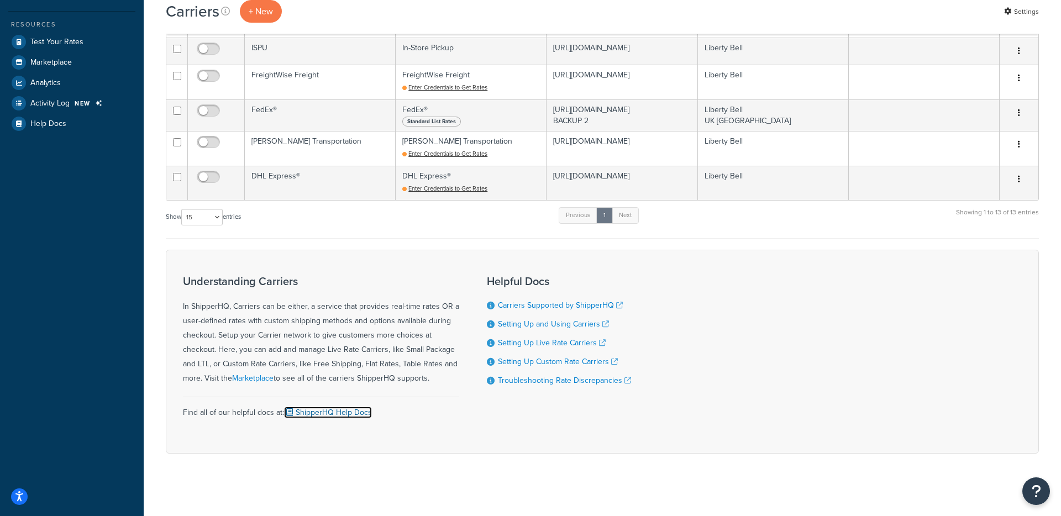
click at [332, 411] on link "ShipperHQ Help Docs" at bounding box center [328, 413] width 88 height 12
click at [579, 301] on link "Carriers Supported by ShipperHQ" at bounding box center [560, 306] width 125 height 12
click at [550, 320] on link "Setting Up and Using Carriers" at bounding box center [553, 324] width 111 height 12
click at [548, 338] on link "Setting Up Live Rate Carriers" at bounding box center [552, 343] width 108 height 12
click at [550, 359] on link "Setting Up Custom Rate Carriers" at bounding box center [558, 362] width 120 height 12
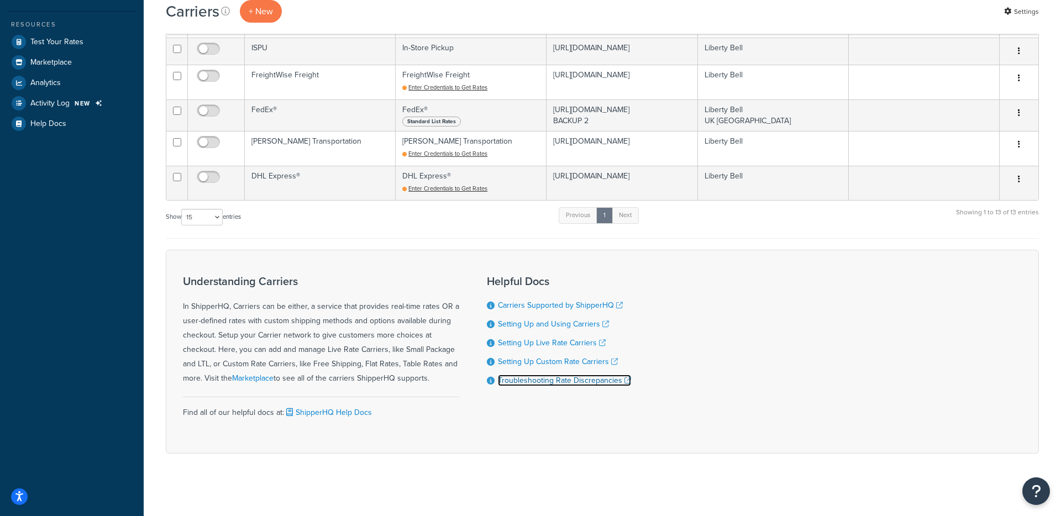
click at [551, 379] on link "Troubleshooting Rate Discrepancies" at bounding box center [564, 381] width 133 height 12
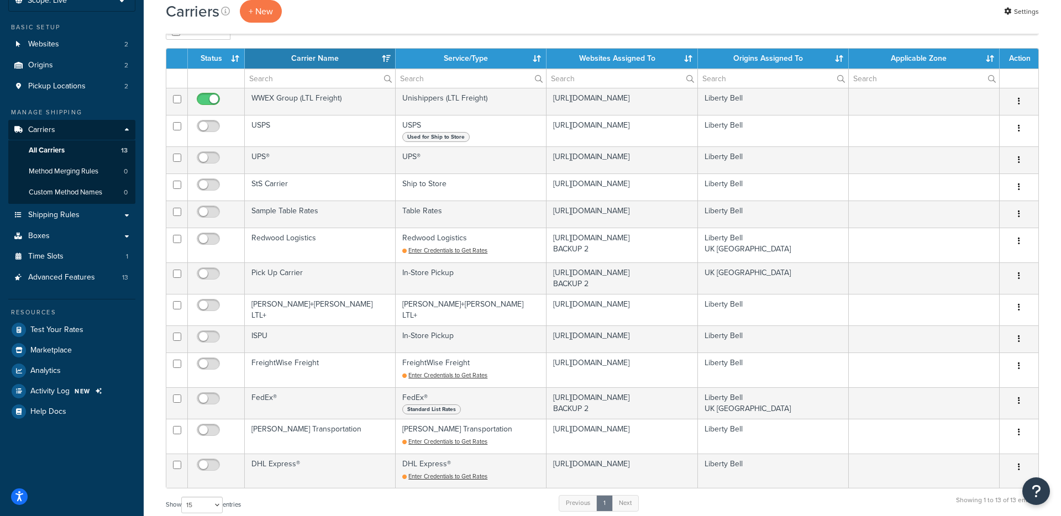
scroll to position [67, 0]
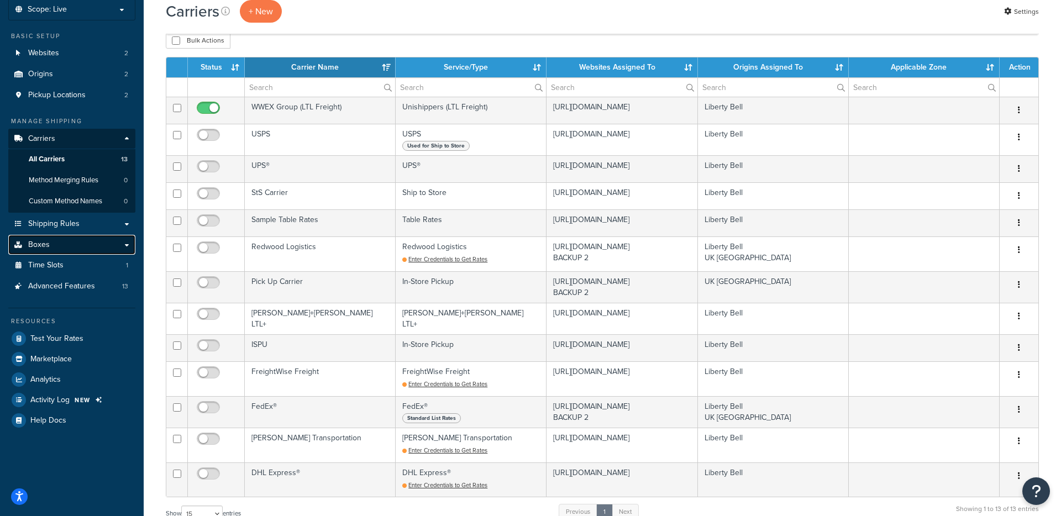
click at [88, 237] on link "Boxes" at bounding box center [71, 245] width 127 height 20
click at [74, 222] on span "Shipping Rules" at bounding box center [53, 223] width 51 height 9
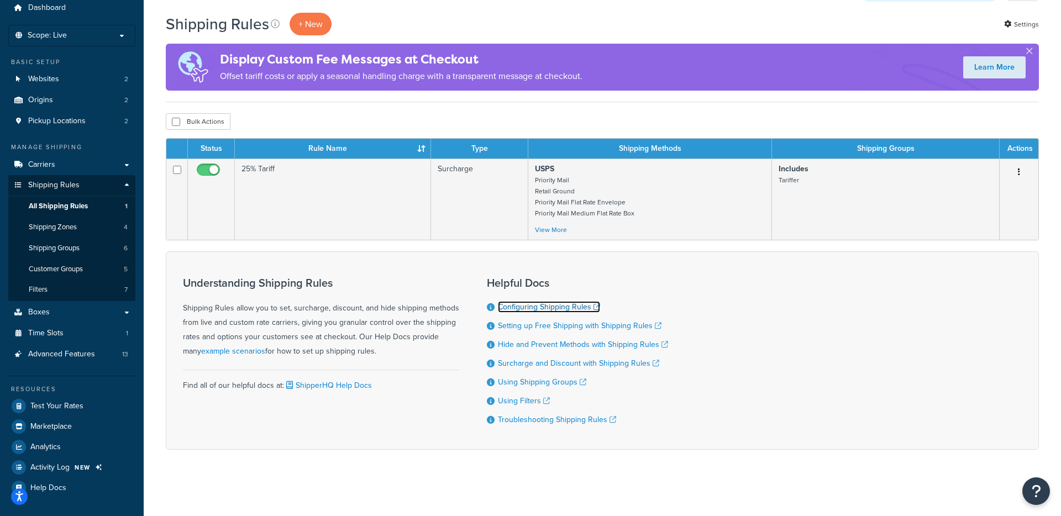
click at [542, 306] on link "Configuring Shipping Rules" at bounding box center [549, 307] width 102 height 12
click at [543, 331] on link "Setting up Free Shipping with Shipping Rules" at bounding box center [580, 326] width 164 height 12
click at [543, 347] on link "Hide and Prevent Methods with Shipping Rules" at bounding box center [583, 345] width 170 height 12
click at [541, 363] on link "Surcharge and Discount with Shipping Rules" at bounding box center [578, 364] width 161 height 12
click at [531, 381] on link "Using Shipping Groups" at bounding box center [542, 382] width 88 height 12
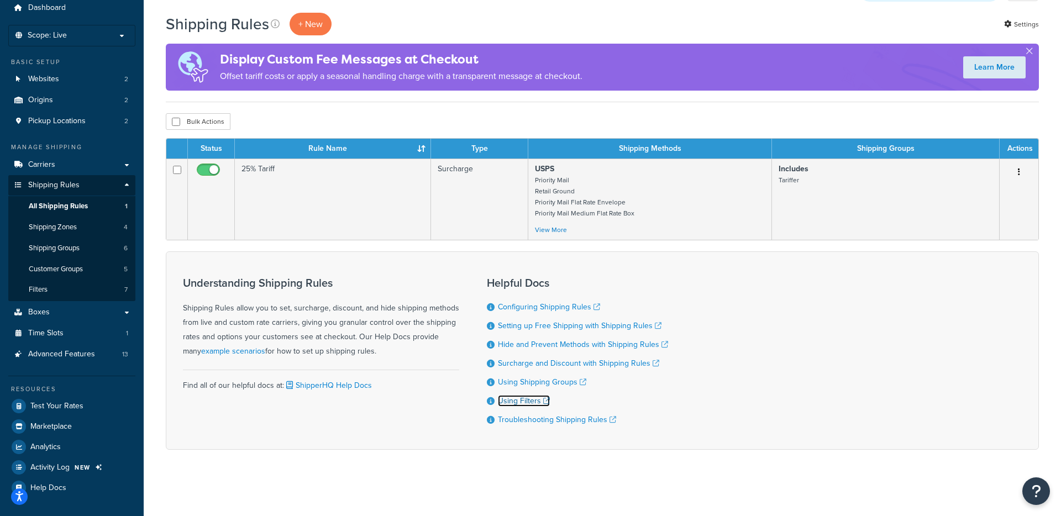
click at [527, 398] on link "Using Filters" at bounding box center [524, 401] width 52 height 12
click at [530, 422] on link "Troubleshooting Shipping Rules" at bounding box center [557, 420] width 118 height 12
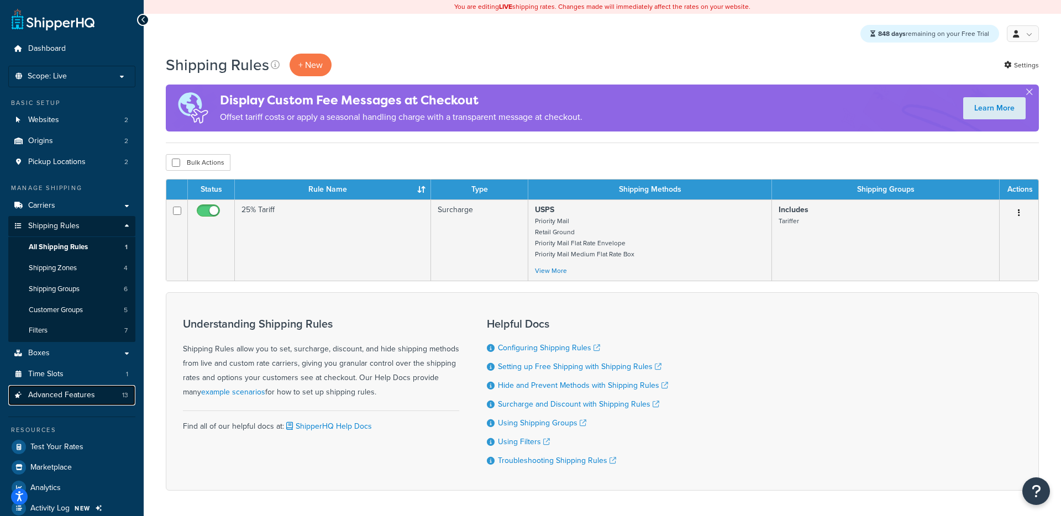
click at [85, 399] on span "Advanced Features" at bounding box center [61, 395] width 67 height 9
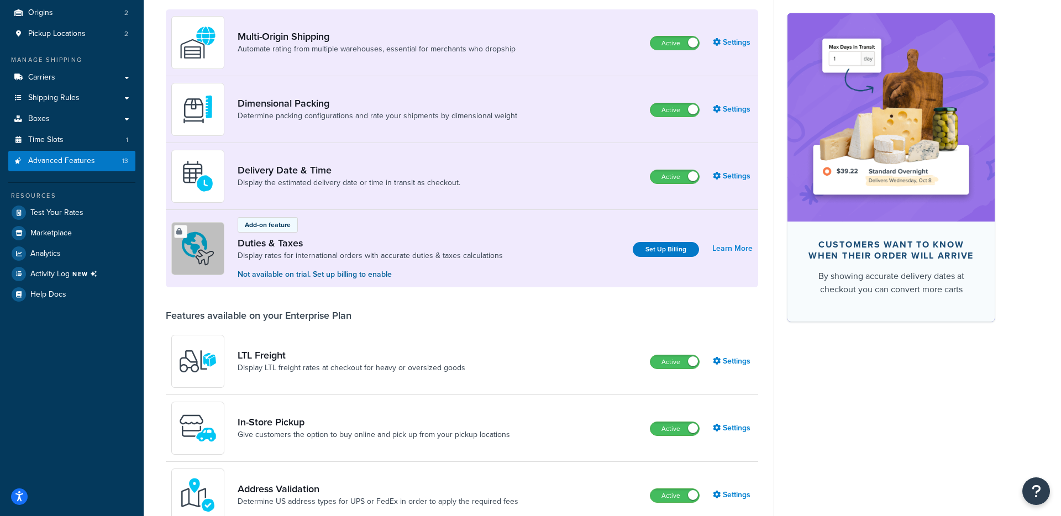
scroll to position [132, 0]
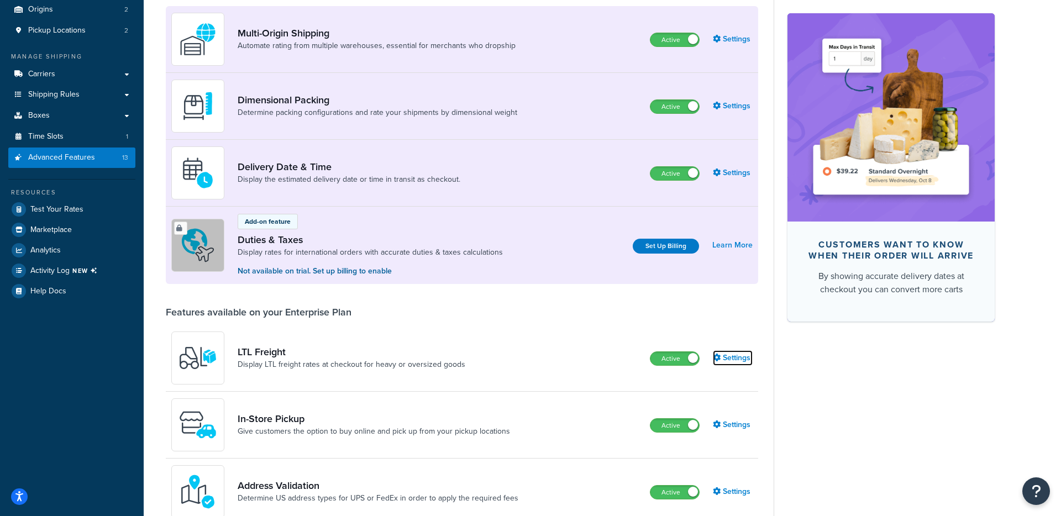
click at [733, 364] on link "Settings" at bounding box center [733, 358] width 40 height 15
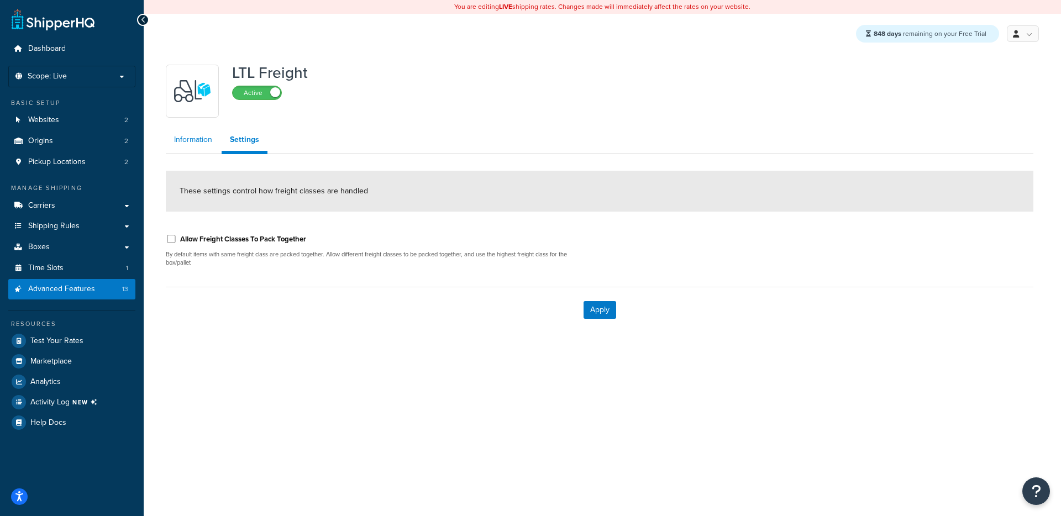
click at [212, 147] on link "Information" at bounding box center [193, 140] width 55 height 22
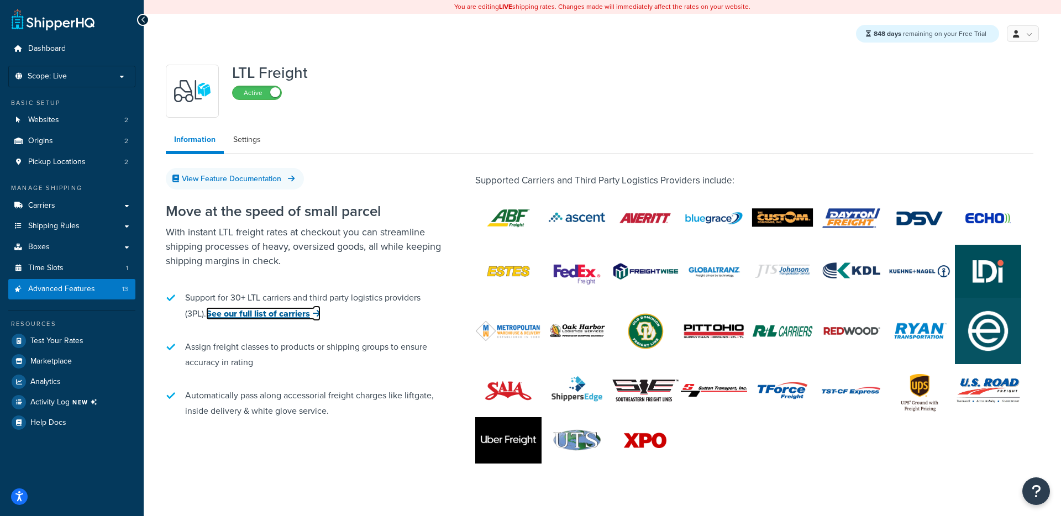
click at [283, 317] on link "See our full list of carriers" at bounding box center [263, 313] width 114 height 13
click at [597, 438] on div "Move at the speed of small parcel With instant LTL freight rates at checkout yo…" at bounding box center [600, 334] width 868 height 294
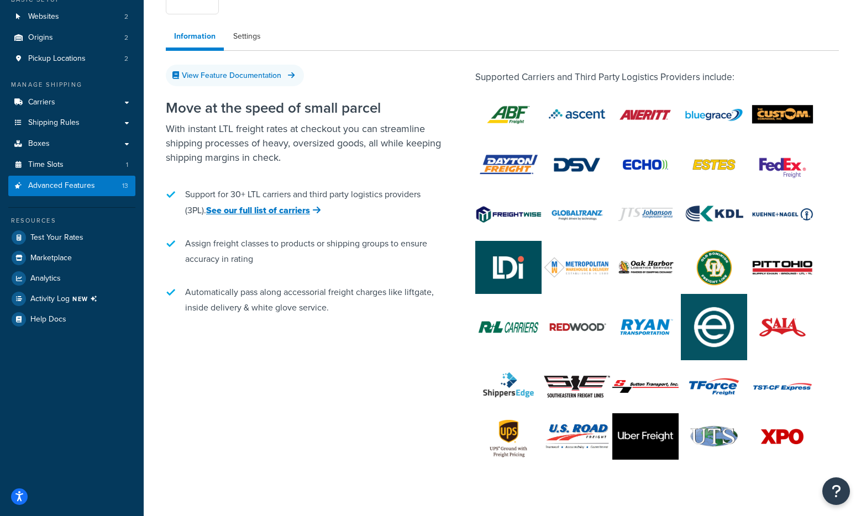
scroll to position [125, 0]
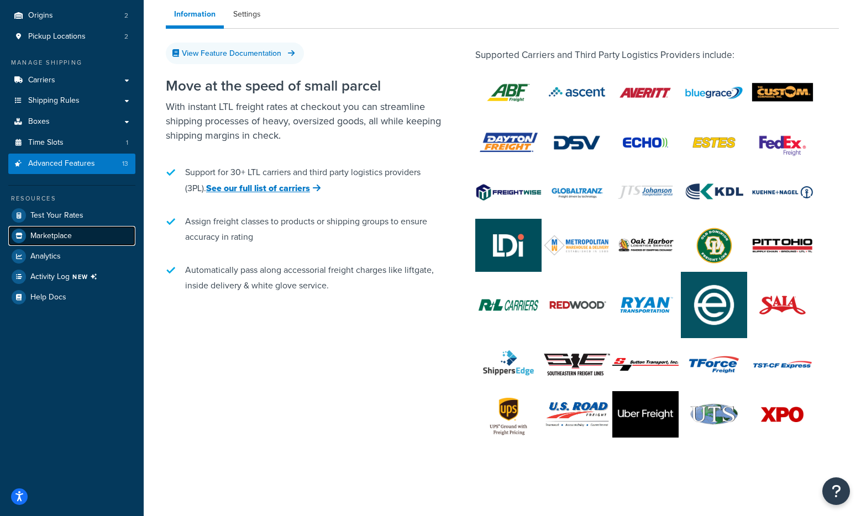
click at [60, 236] on span "Marketplace" at bounding box center [50, 236] width 41 height 9
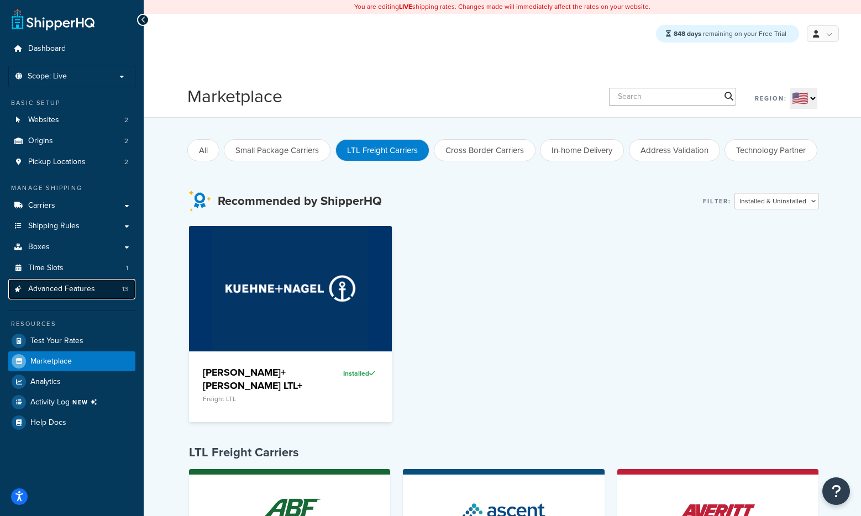
click at [66, 294] on span "Advanced Features" at bounding box center [61, 289] width 67 height 9
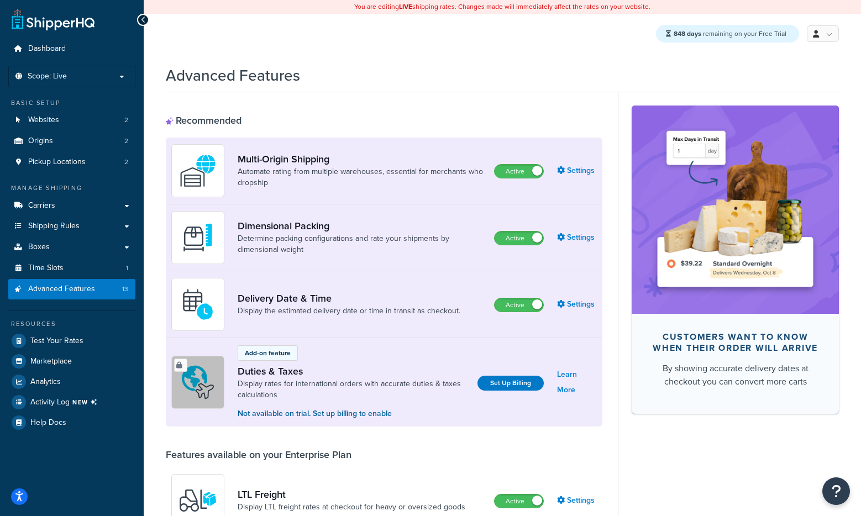
scroll to position [200, 0]
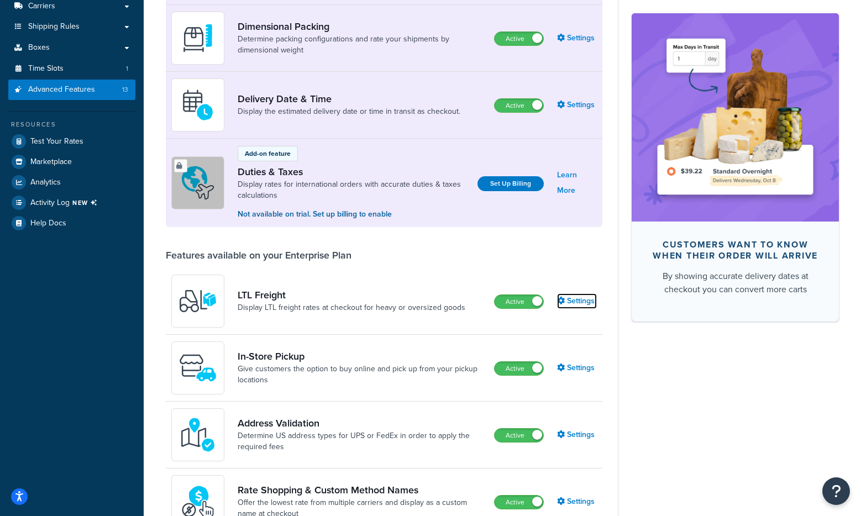
click at [571, 297] on link "Settings" at bounding box center [577, 301] width 40 height 15
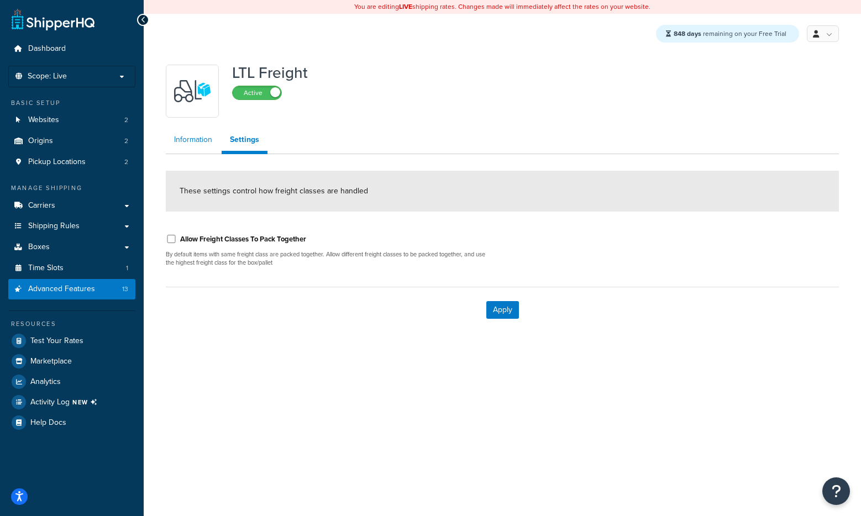
click at [198, 142] on link "Information" at bounding box center [193, 140] width 55 height 22
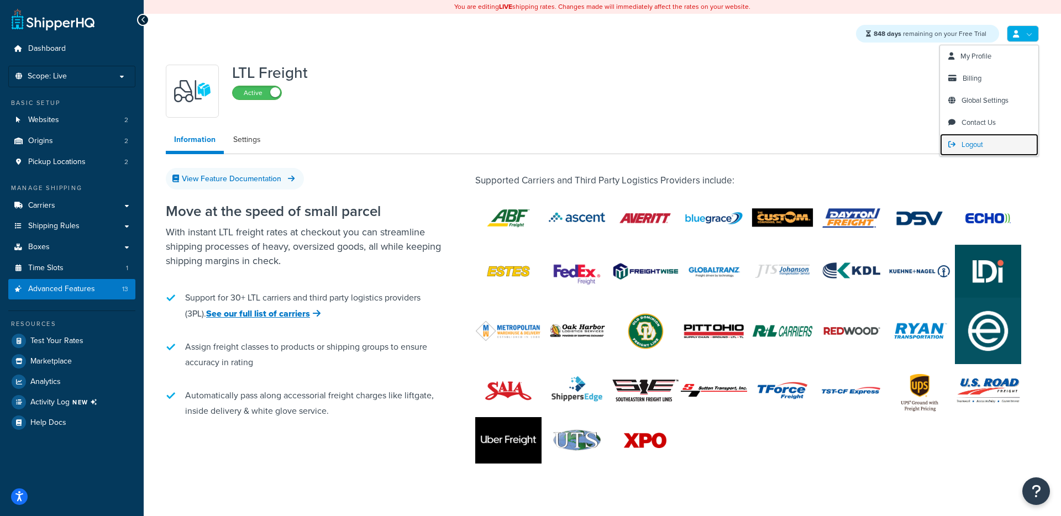
click at [622, 140] on link "Logout" at bounding box center [989, 145] width 98 height 22
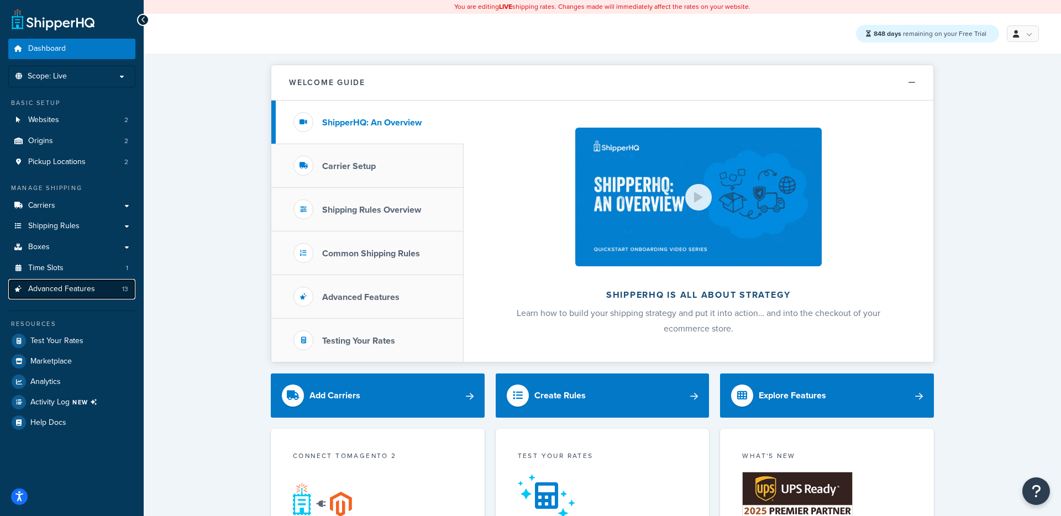
click at [72, 290] on span "Advanced Features" at bounding box center [61, 289] width 67 height 9
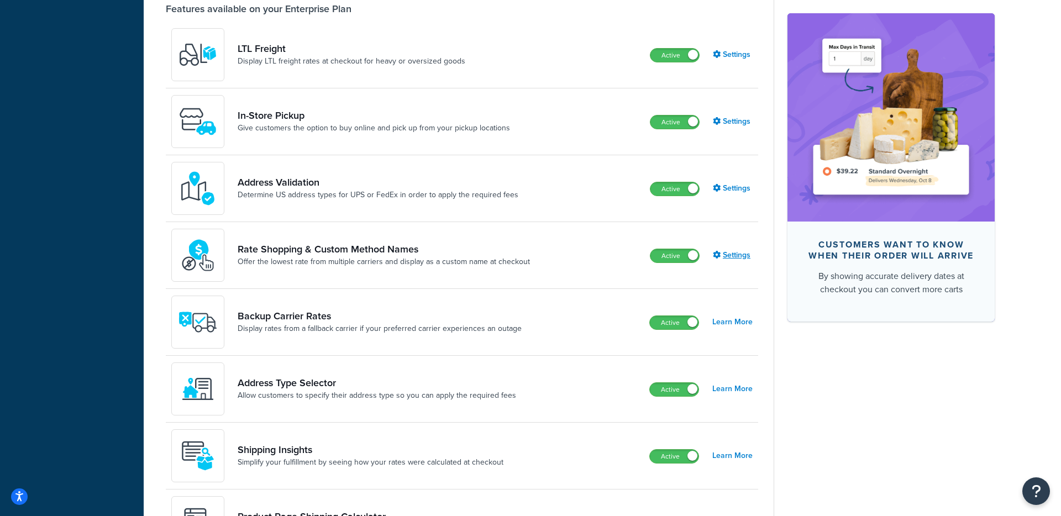
scroll to position [433, 0]
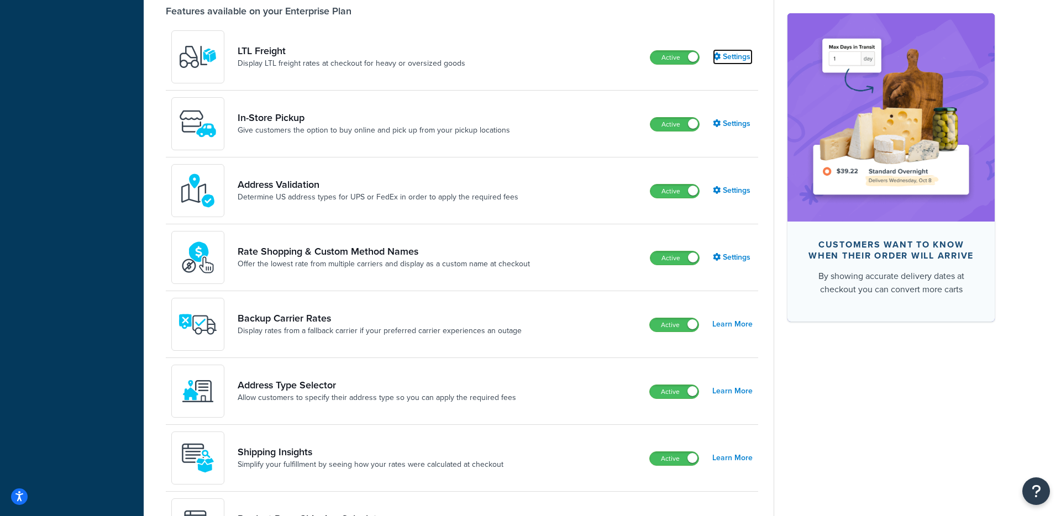
click at [735, 60] on link "Settings" at bounding box center [733, 56] width 40 height 15
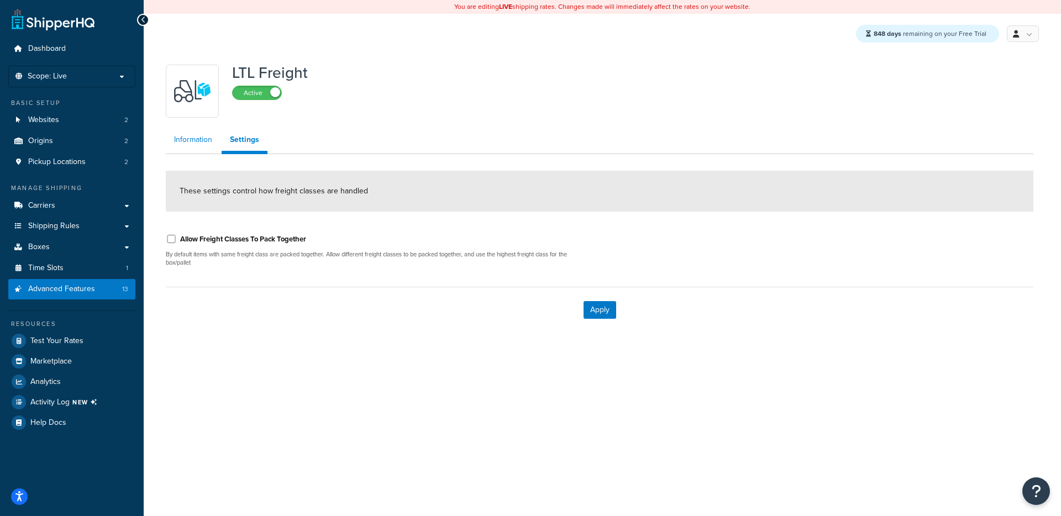
click at [201, 143] on link "Information" at bounding box center [193, 140] width 55 height 22
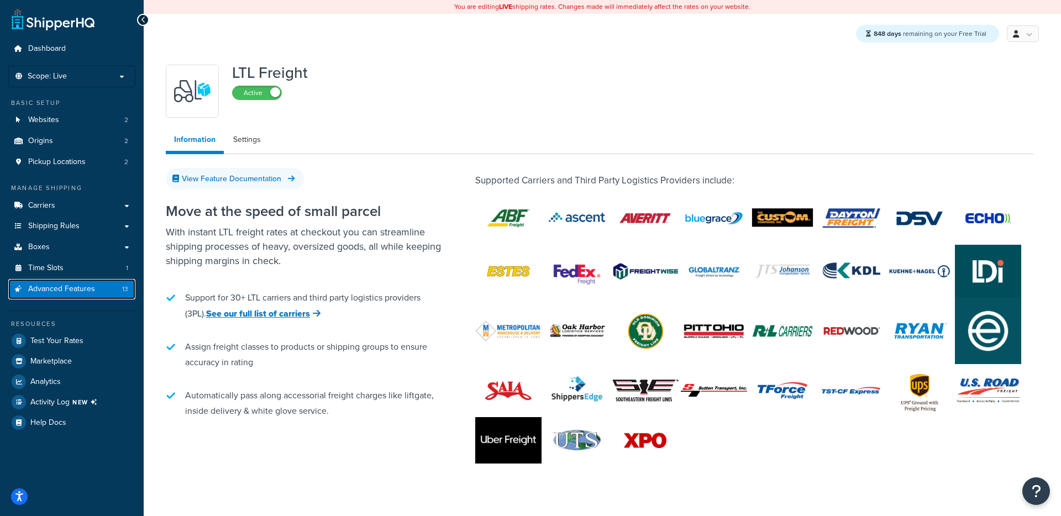
click at [83, 289] on span "Advanced Features" at bounding box center [61, 289] width 67 height 9
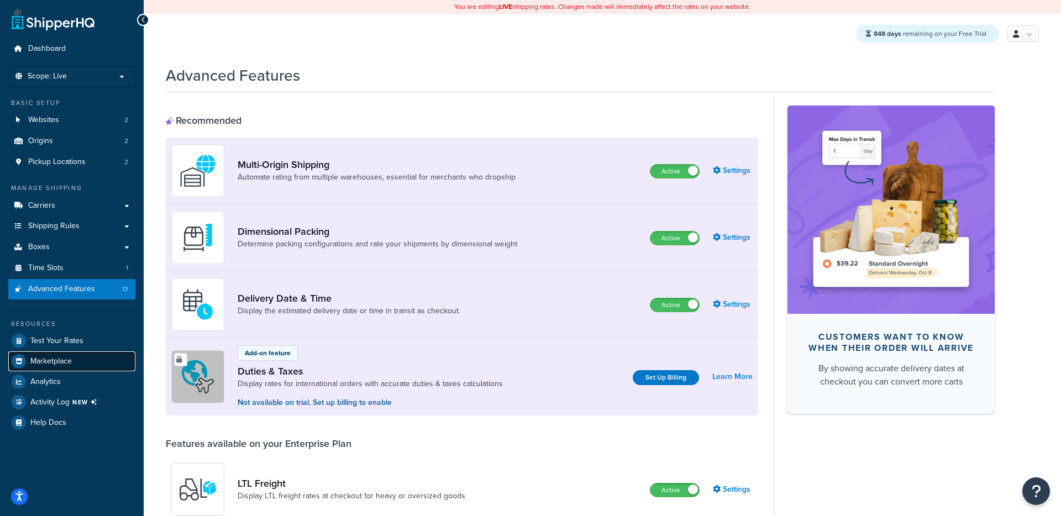
click at [63, 368] on link "Marketplace" at bounding box center [71, 362] width 127 height 20
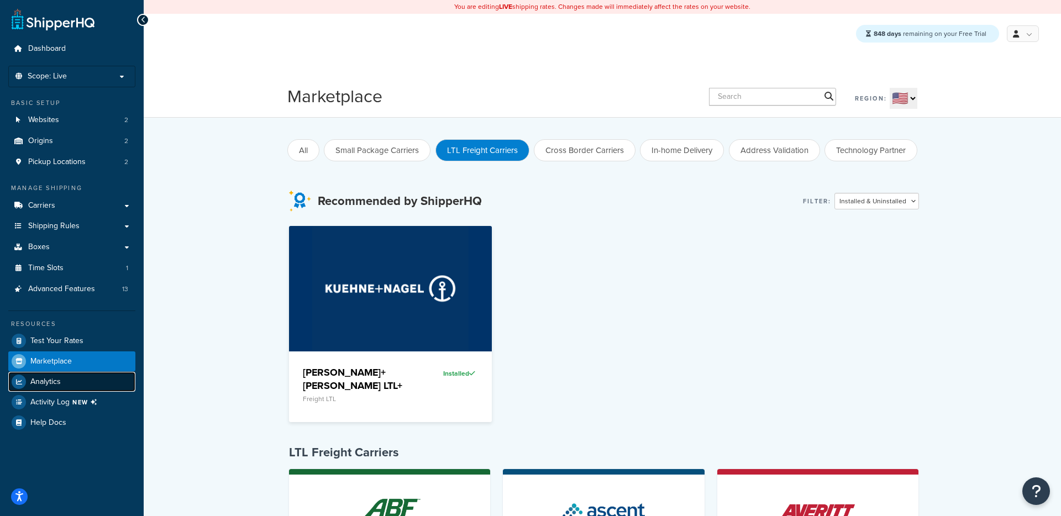
click at [60, 382] on link "Analytics" at bounding box center [71, 382] width 127 height 20
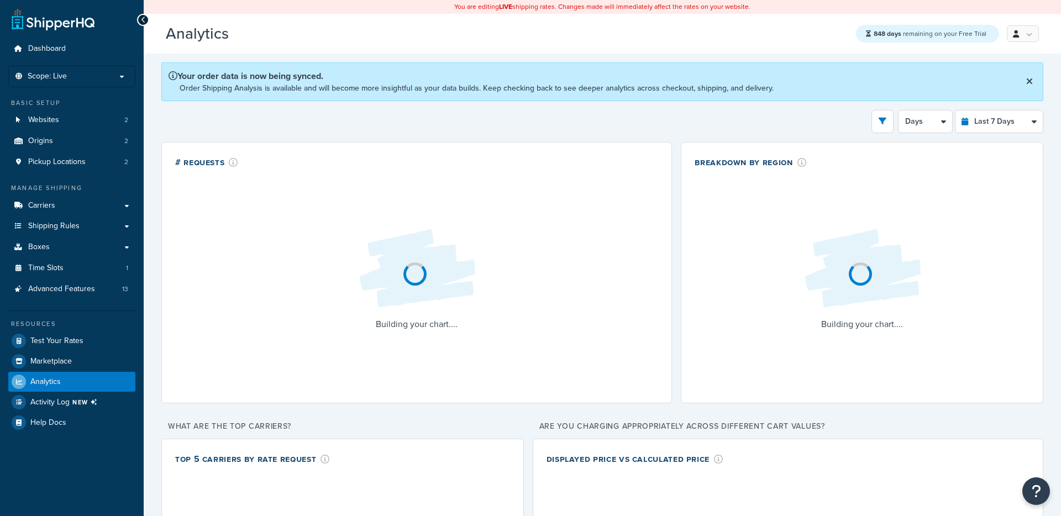
select select "last_7_days"
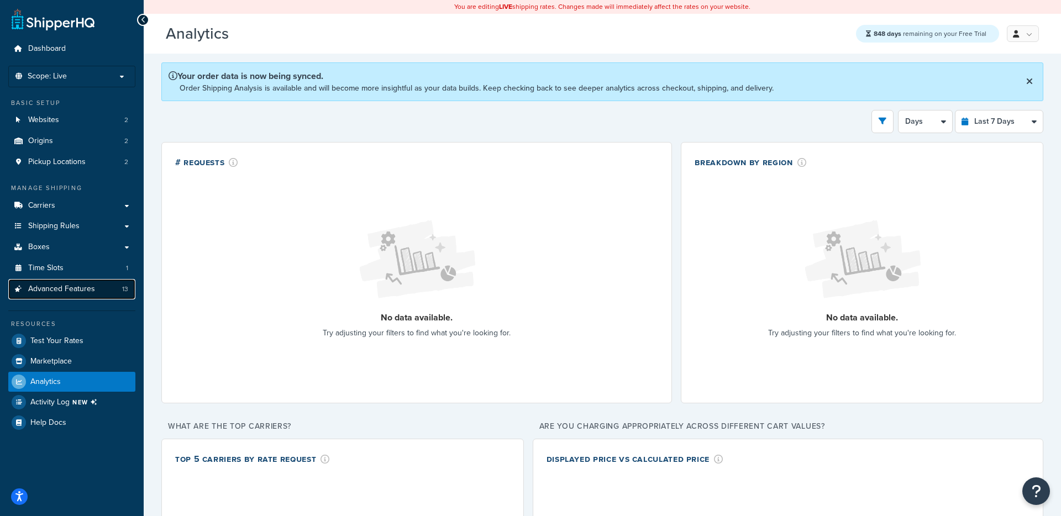
click at [88, 287] on span "Advanced Features" at bounding box center [61, 289] width 67 height 9
